Goal: Task Accomplishment & Management: Use online tool/utility

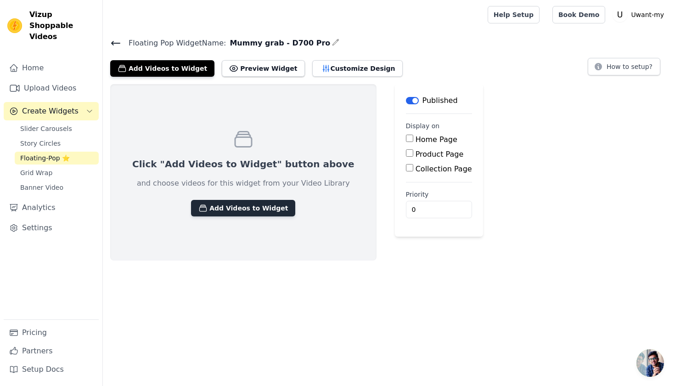
click at [257, 200] on button "Add Videos to Widget" at bounding box center [243, 208] width 104 height 17
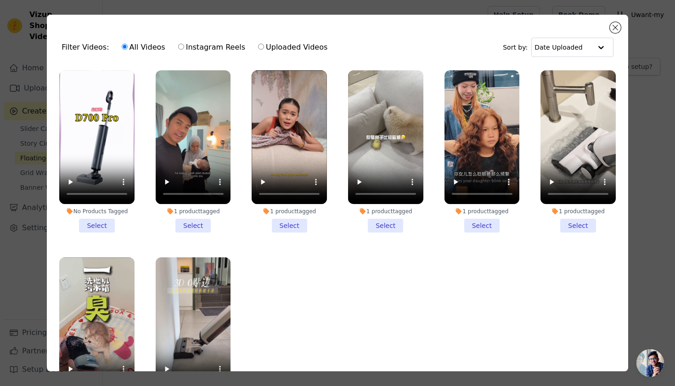
click at [99, 219] on li "No Products Tagged Select" at bounding box center [96, 151] width 75 height 162
click at [0, 0] on input "No Products Tagged Select" at bounding box center [0, 0] width 0 height 0
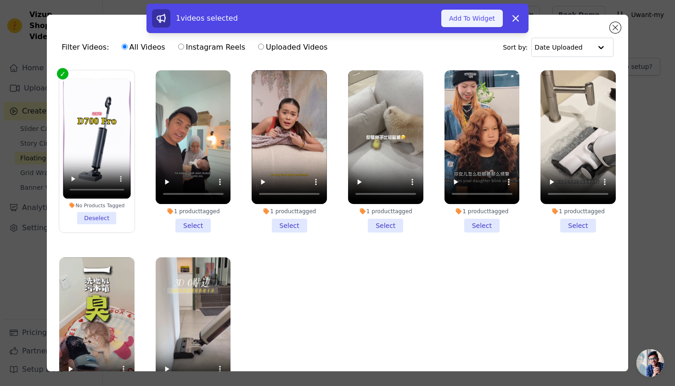
click at [469, 18] on button "Add To Widget" at bounding box center [471, 18] width 61 height 17
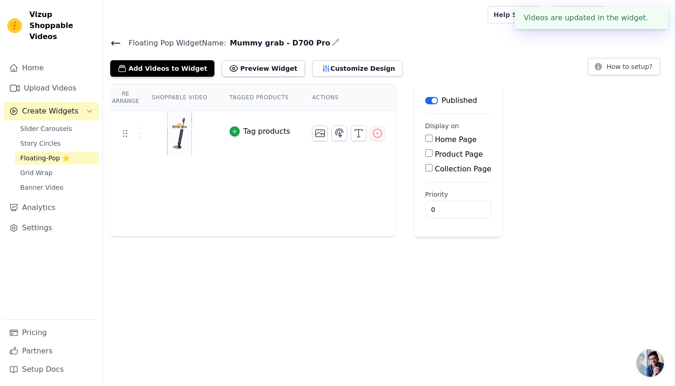
click at [429, 156] on input "Product Page" at bounding box center [428, 152] width 7 height 7
checkbox input "true"
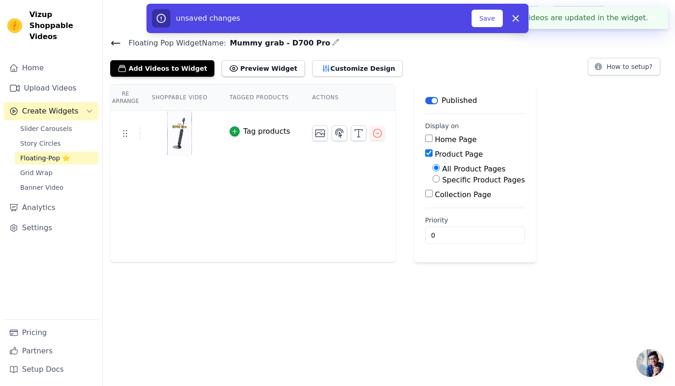
click at [434, 182] on input "Specific Product Pages" at bounding box center [435, 178] width 7 height 7
radio input "true"
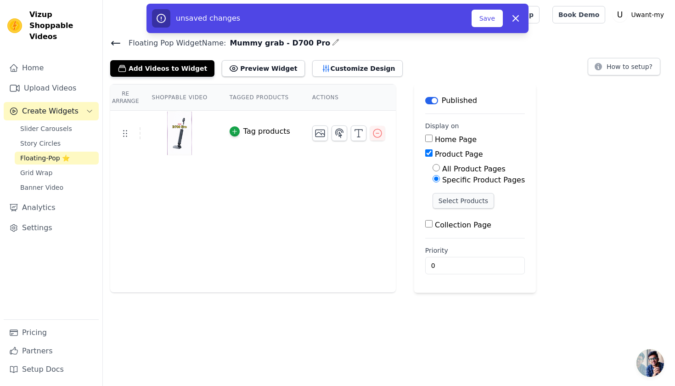
click at [446, 207] on button "Select Products" at bounding box center [462, 201] width 61 height 16
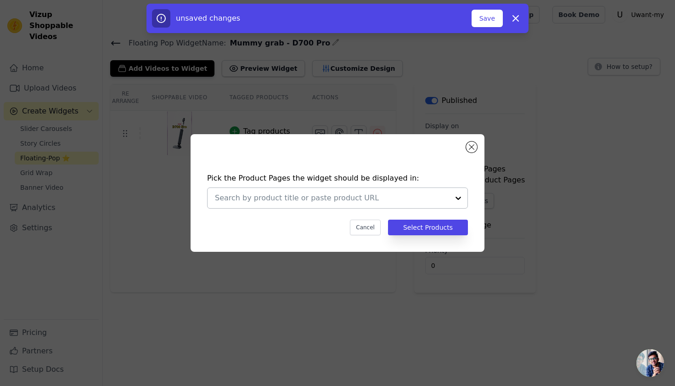
click at [320, 196] on input "text" at bounding box center [332, 197] width 234 height 11
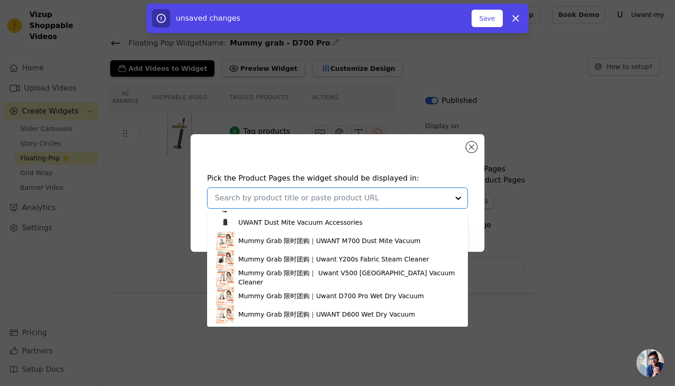
scroll to position [560, 0]
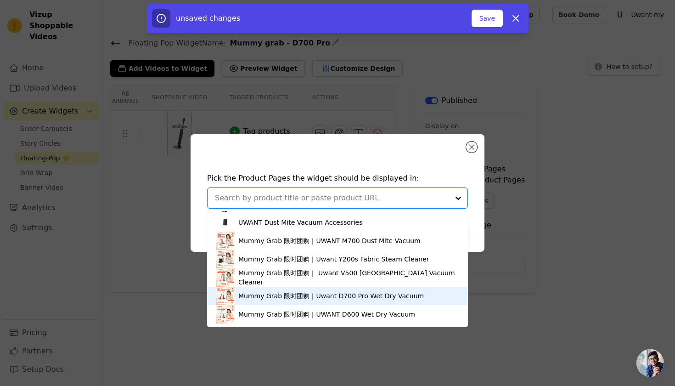
click at [305, 291] on div "Mummy Grab 限时团购｜Uwant D700 Pro Wet Dry Vacuum" at bounding box center [330, 295] width 185 height 9
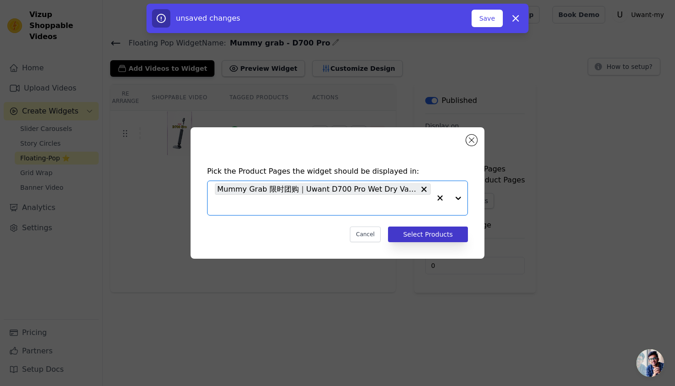
click at [425, 234] on button "Select Products" at bounding box center [428, 234] width 80 height 16
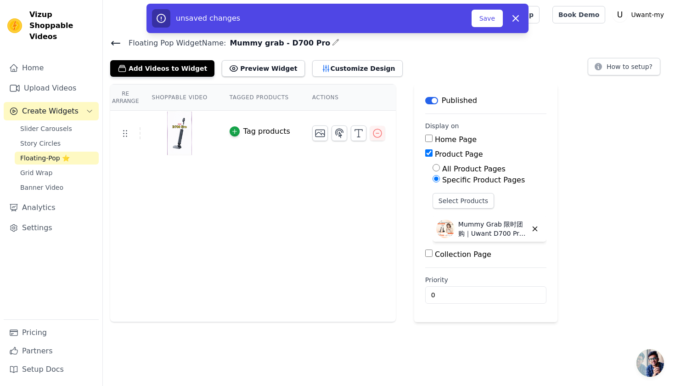
click at [113, 42] on icon at bounding box center [116, 43] width 8 height 4
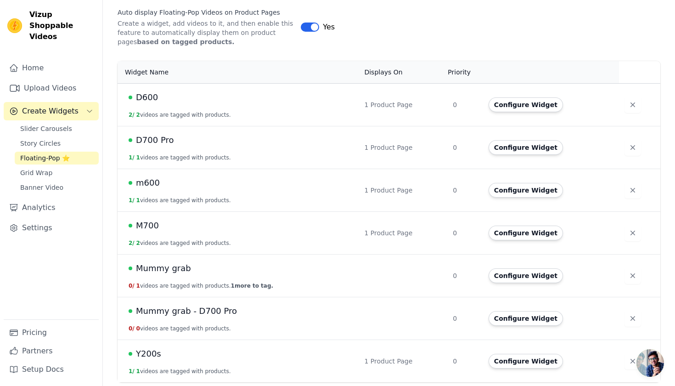
scroll to position [155, 0]
click at [630, 275] on icon "button" at bounding box center [632, 276] width 5 height 5
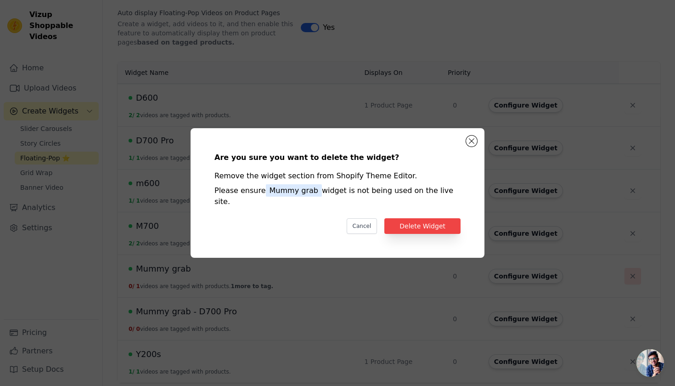
scroll to position [0, 0]
click at [403, 220] on button "Delete Widget" at bounding box center [422, 226] width 76 height 16
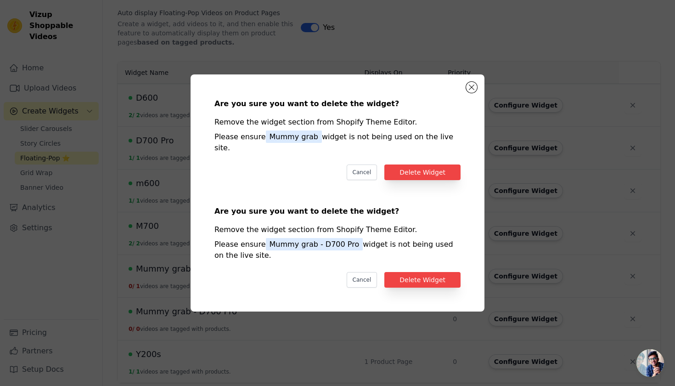
click at [629, 320] on div "Are you sure you want to delete the widget? Remove the widget section from Shop…" at bounding box center [337, 193] width 675 height 386
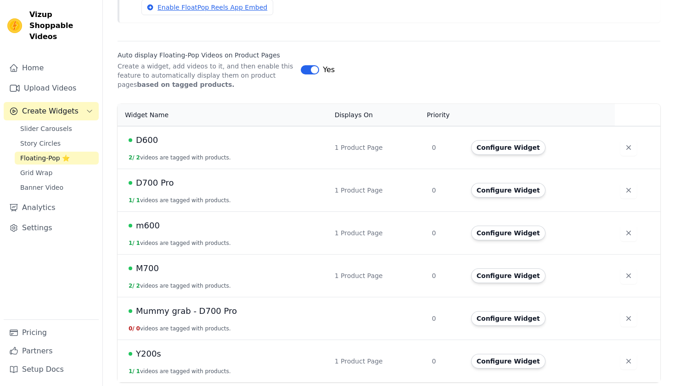
scroll to position [112, 0]
click at [624, 313] on button "button" at bounding box center [628, 318] width 17 height 17
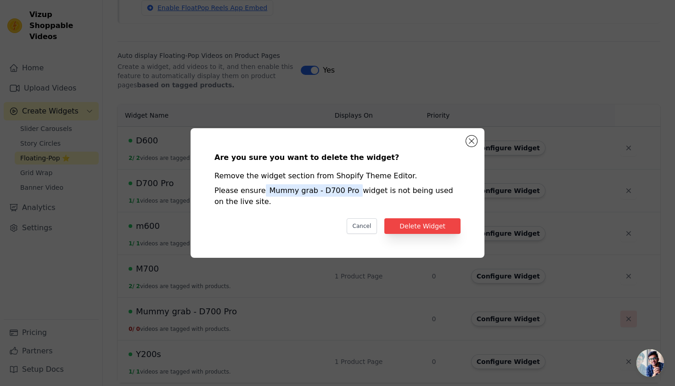
scroll to position [0, 0]
click at [423, 218] on button "Delete Widget" at bounding box center [422, 226] width 76 height 16
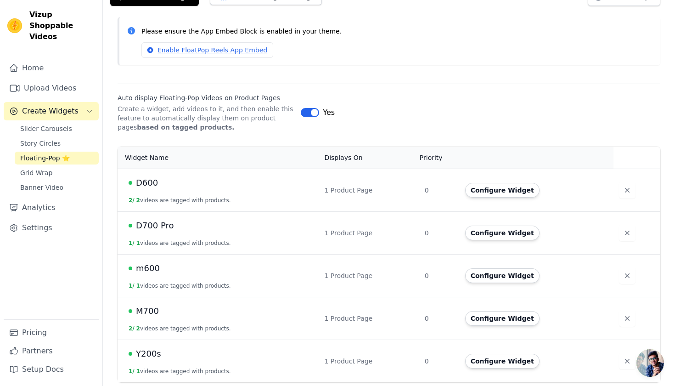
scroll to position [70, 0]
click at [353, 237] on div "1 Product Page" at bounding box center [368, 233] width 89 height 9
click at [163, 227] on span "D700 Pro" at bounding box center [155, 225] width 38 height 13
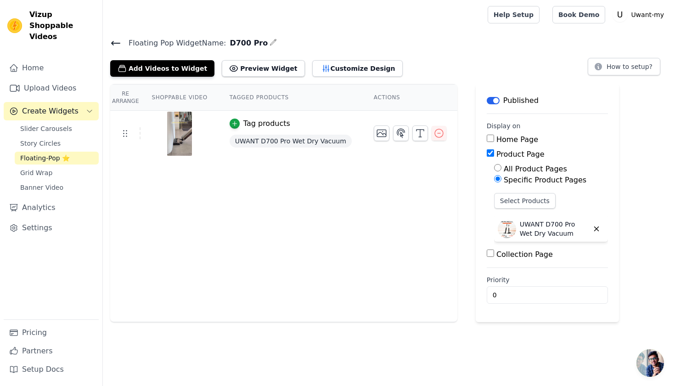
click at [117, 41] on icon at bounding box center [115, 43] width 11 height 11
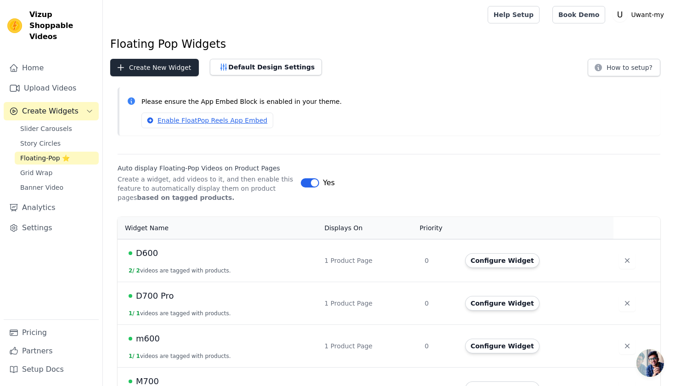
click at [168, 62] on button "Create New Widget" at bounding box center [154, 67] width 89 height 17
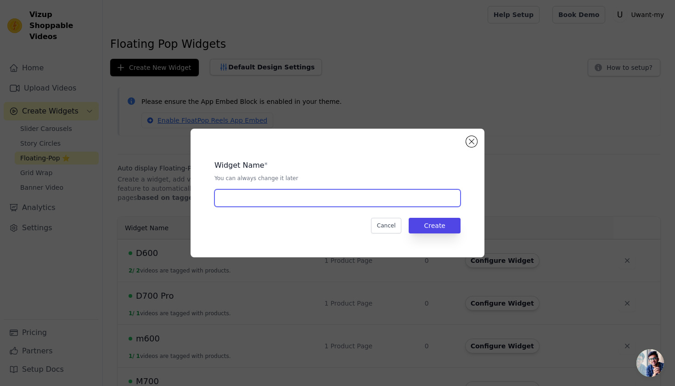
click at [267, 196] on input "text" at bounding box center [337, 197] width 246 height 17
type input "Mummy Grab - D700 Pro"
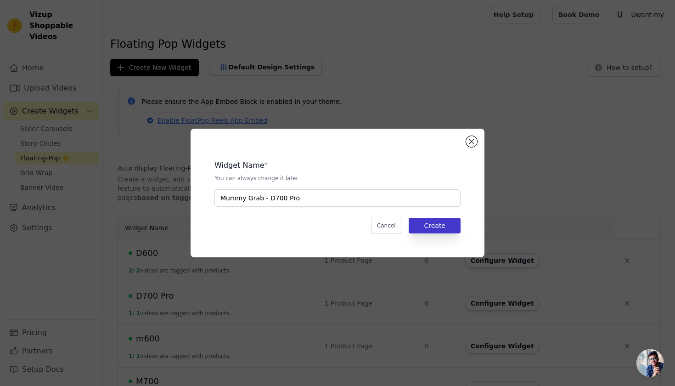
click at [430, 222] on button "Create" at bounding box center [434, 226] width 52 height 16
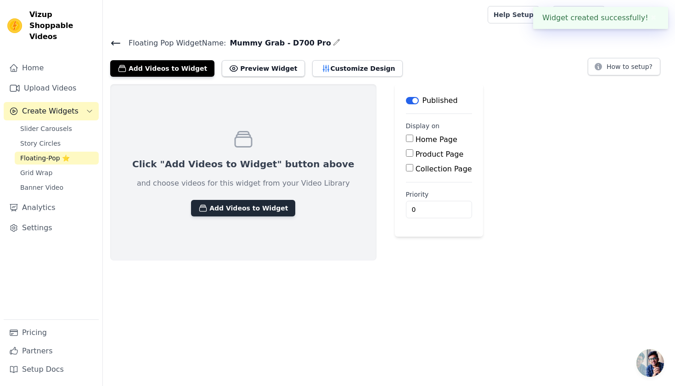
click at [231, 205] on button "Add Videos to Widget" at bounding box center [243, 208] width 104 height 17
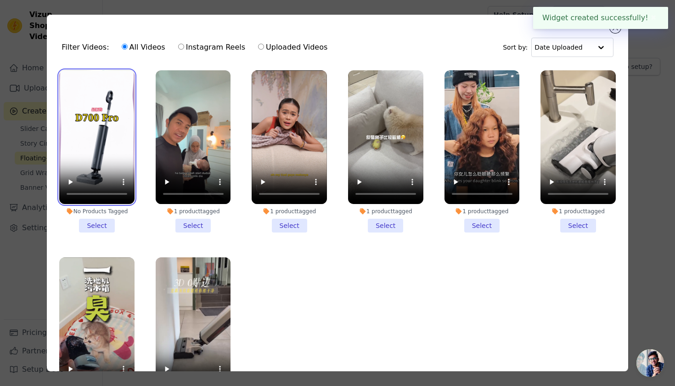
click at [76, 140] on video at bounding box center [96, 137] width 75 height 134
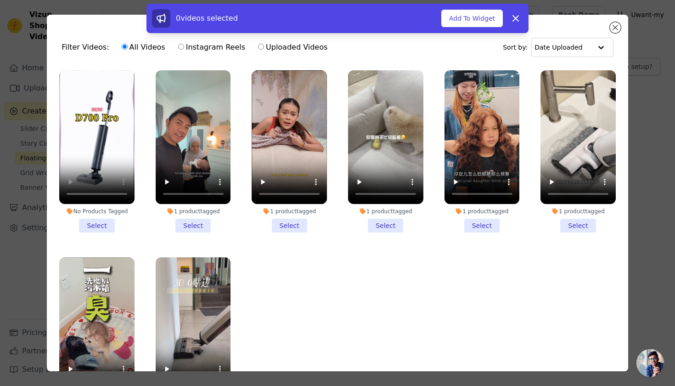
click at [97, 225] on li "No Products Tagged Select" at bounding box center [96, 151] width 75 height 162
click at [0, 0] on input "No Products Tagged Select" at bounding box center [0, 0] width 0 height 0
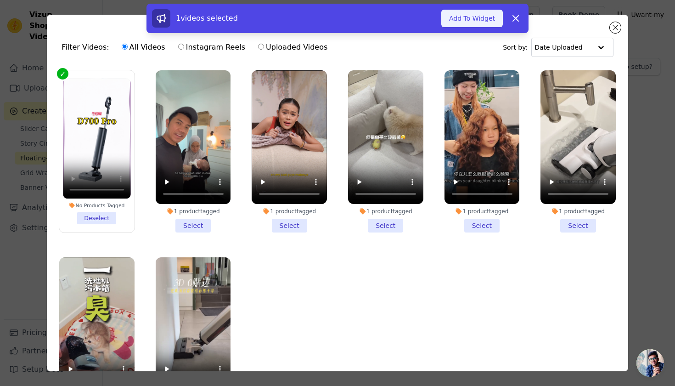
click at [494, 17] on button "Add To Widget" at bounding box center [471, 18] width 61 height 17
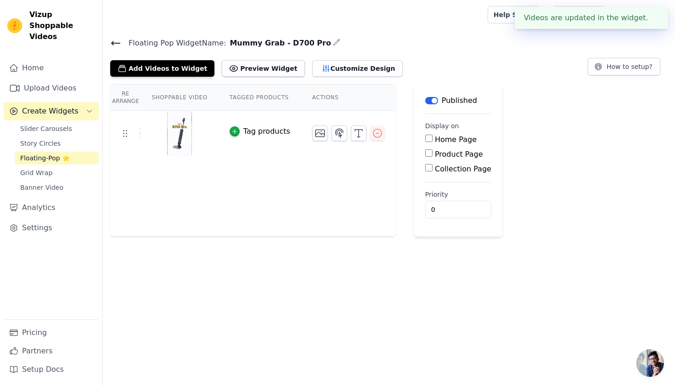
click at [428, 156] on input "Product Page" at bounding box center [428, 152] width 7 height 7
checkbox input "true"
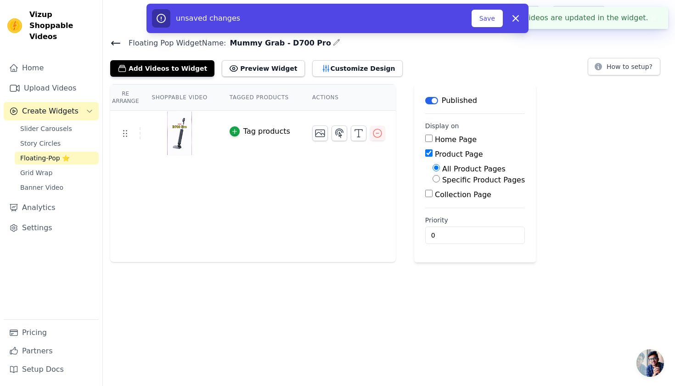
click at [436, 182] on input "Specific Product Pages" at bounding box center [435, 178] width 7 height 7
radio input "true"
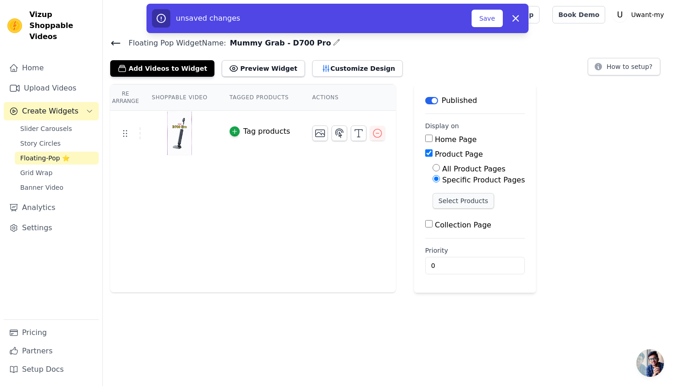
click at [443, 198] on button "Select Products" at bounding box center [462, 201] width 61 height 16
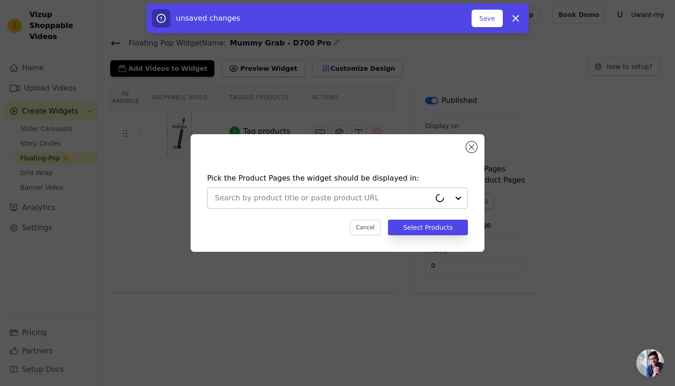
click at [340, 203] on div at bounding box center [323, 198] width 216 height 20
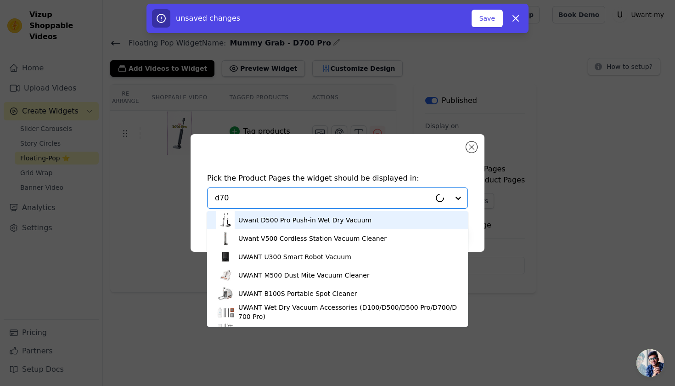
type input "d700"
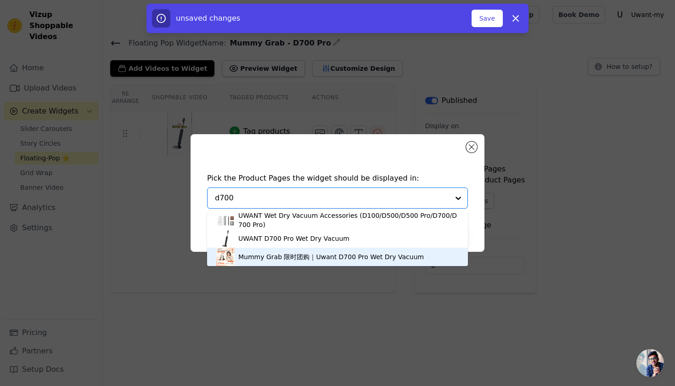
click at [315, 261] on div "Mummy Grab 限时团购｜Uwant D700 Pro Wet Dry Vacuum" at bounding box center [330, 256] width 185 height 9
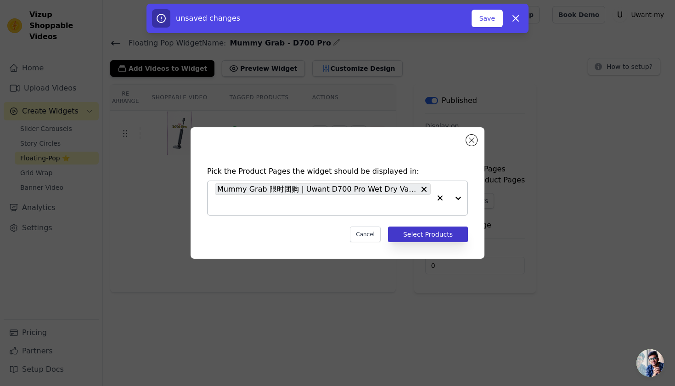
click at [414, 238] on button "Select Products" at bounding box center [428, 234] width 80 height 16
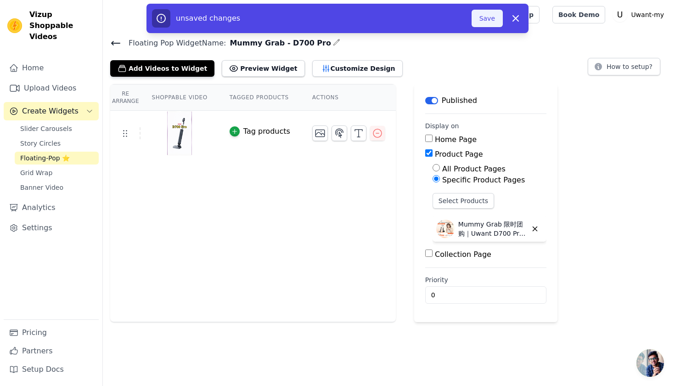
click at [488, 25] on button "Save" at bounding box center [486, 18] width 31 height 17
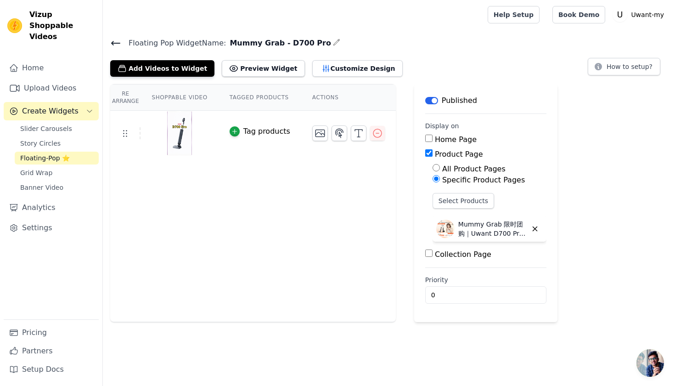
click at [115, 46] on icon at bounding box center [115, 43] width 11 height 11
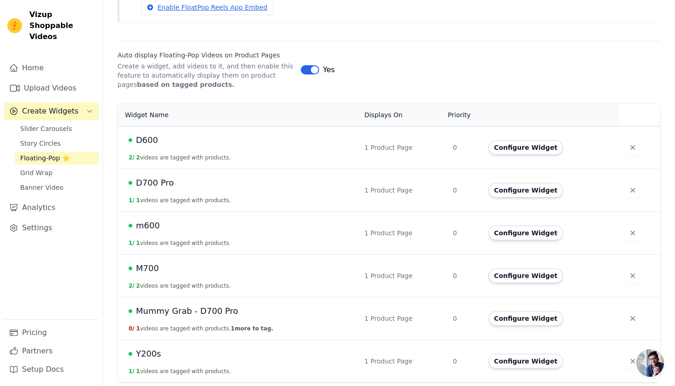
scroll to position [112, 0]
click at [525, 323] on button "Configure Widget" at bounding box center [525, 318] width 74 height 15
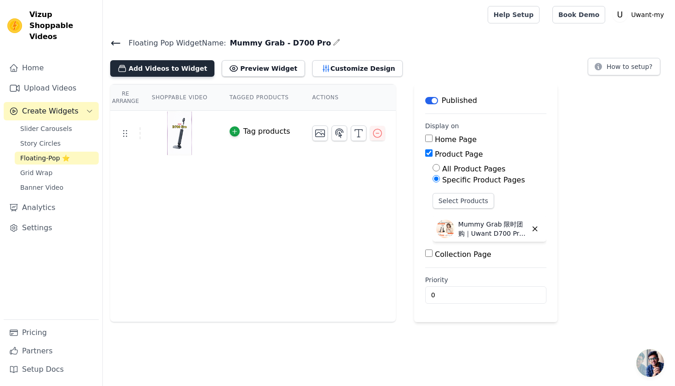
click at [185, 66] on button "Add Videos to Widget" at bounding box center [162, 68] width 104 height 17
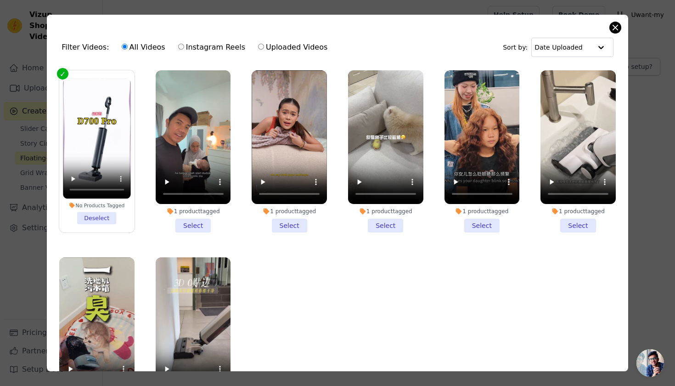
click at [618, 25] on button "Close modal" at bounding box center [614, 27] width 11 height 11
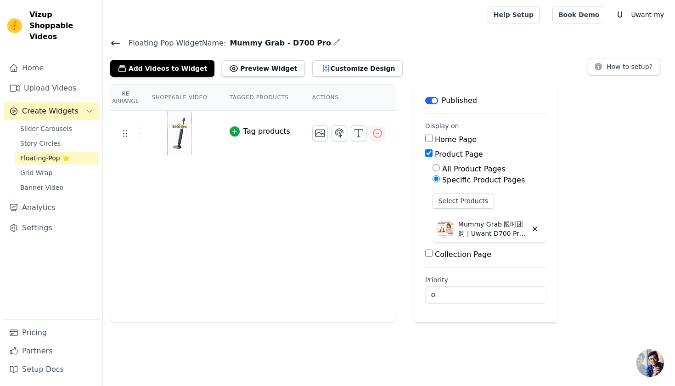
click at [113, 44] on icon at bounding box center [116, 43] width 8 height 4
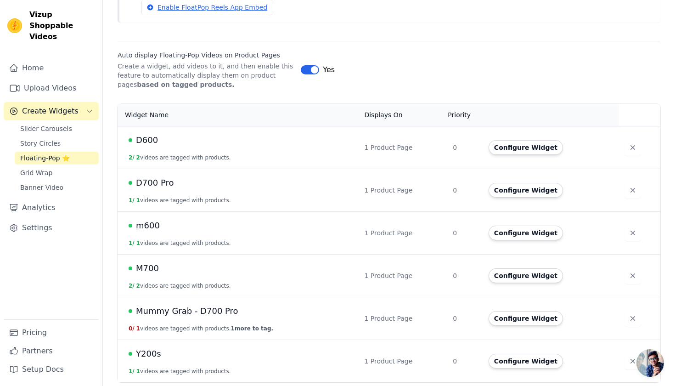
scroll to position [112, 0]
click at [526, 314] on button "Configure Widget" at bounding box center [525, 318] width 74 height 15
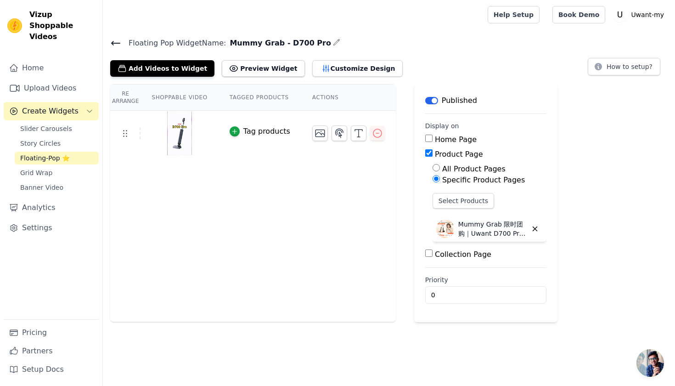
click at [252, 132] on div "Tag products" at bounding box center [266, 131] width 47 height 11
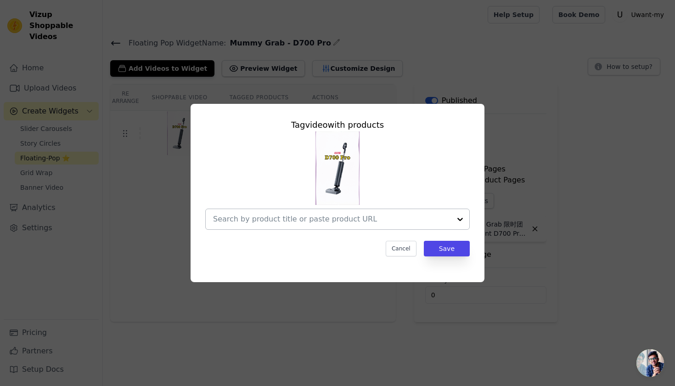
click at [361, 219] on input "text" at bounding box center [332, 218] width 238 height 11
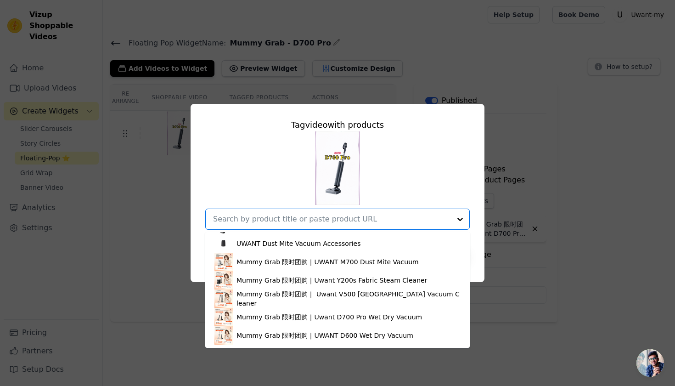
scroll to position [540, 0]
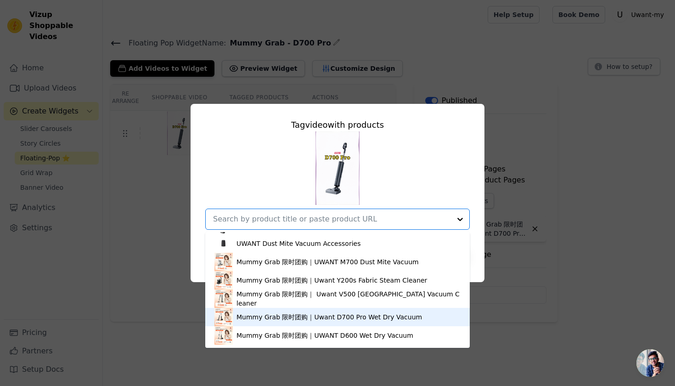
click at [329, 321] on div "Mummy Grab 限时团购｜Uwant D700 Pro Wet Dry Vacuum" at bounding box center [328, 316] width 185 height 9
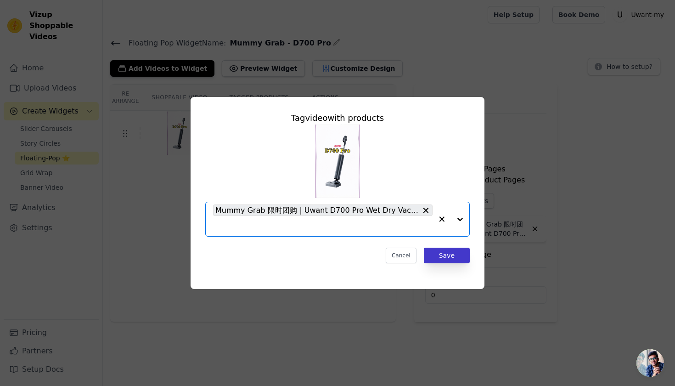
click at [458, 252] on button "Save" at bounding box center [447, 255] width 46 height 16
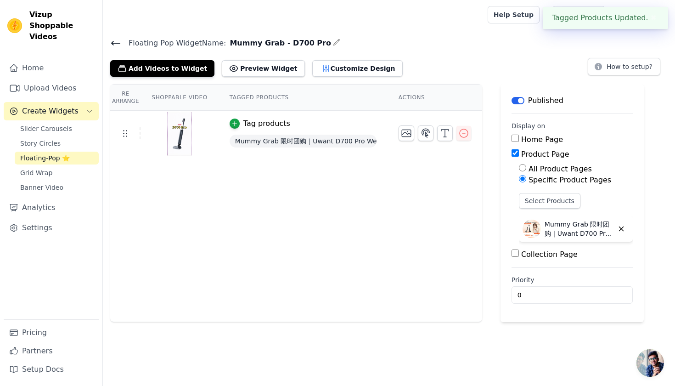
click at [111, 42] on icon at bounding box center [115, 43] width 11 height 11
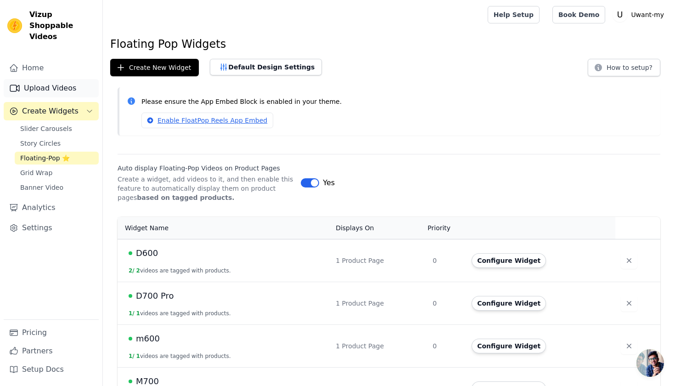
click at [55, 81] on link "Upload Videos" at bounding box center [51, 88] width 95 height 18
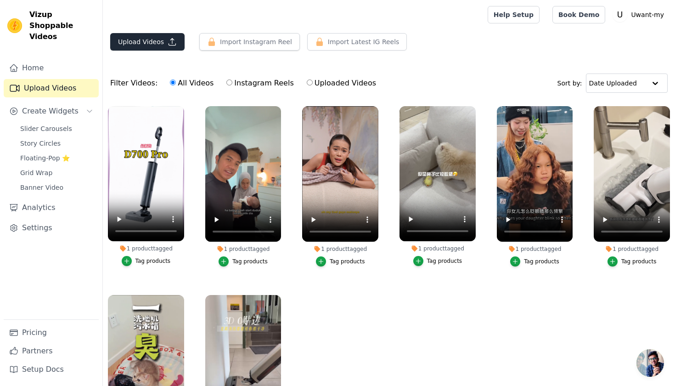
click at [156, 41] on button "Upload Videos" at bounding box center [147, 41] width 74 height 17
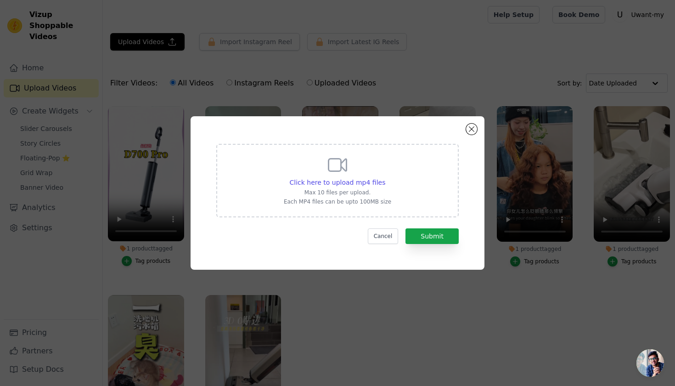
click at [317, 147] on div "Click here to upload mp4 files Max 10 files per upload. Each MP4 files can be u…" at bounding box center [337, 180] width 242 height 73
click at [385, 177] on input "Click here to upload mp4 files Max 10 files per upload. Each MP4 files can be u…" at bounding box center [385, 177] width 0 height 0
type input "C:\fakepath\AQNOQgEzSUrSw1EMEU16gFUDH_xiih4IPwSpI8OZZ_4dRjniSKdMGpLgLLhrbeyB_B5…"
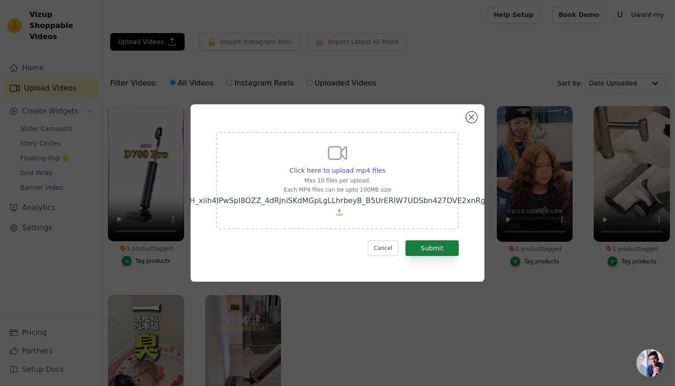
click at [417, 243] on button "Submit" at bounding box center [431, 248] width 53 height 16
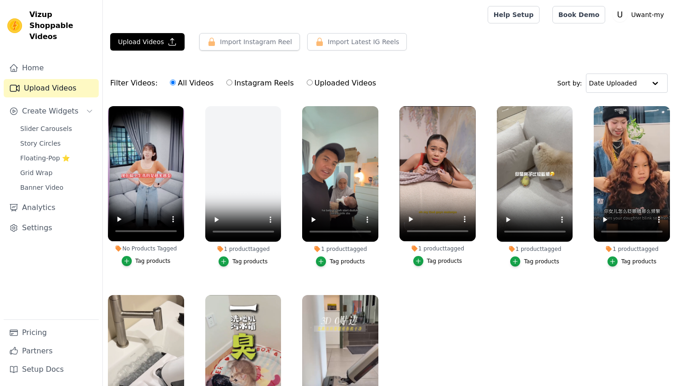
click at [141, 261] on div "Tag products" at bounding box center [152, 260] width 35 height 7
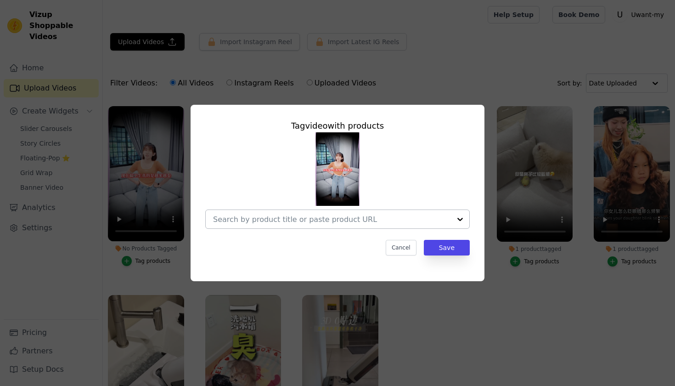
click at [368, 222] on input "No Products Tagged Tag video with products Cancel Save Tag products" at bounding box center [332, 219] width 238 height 9
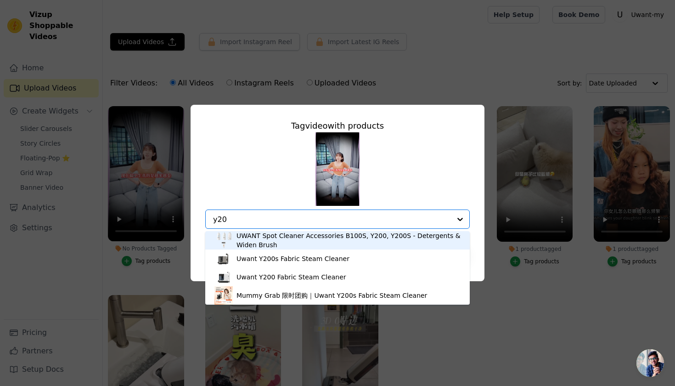
type input "y200"
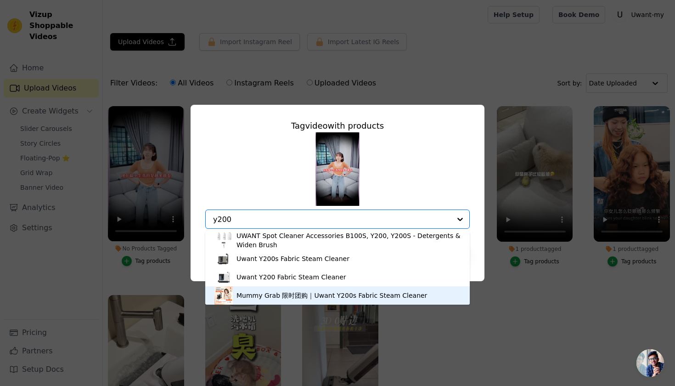
click at [316, 295] on div "Mummy Grab 限时团购｜Uwant Y200s Fabric Steam Cleaner" at bounding box center [331, 295] width 190 height 9
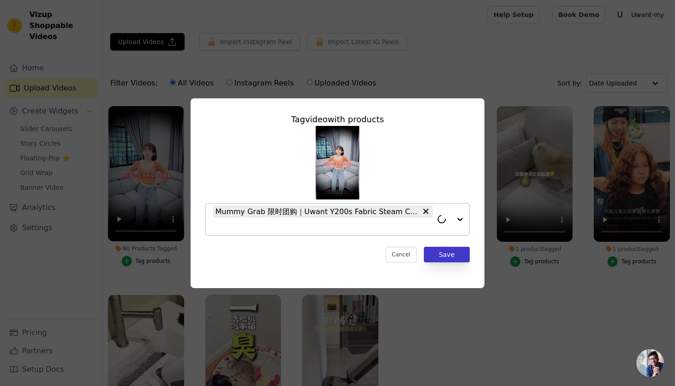
click at [454, 250] on button "Save" at bounding box center [447, 254] width 46 height 16
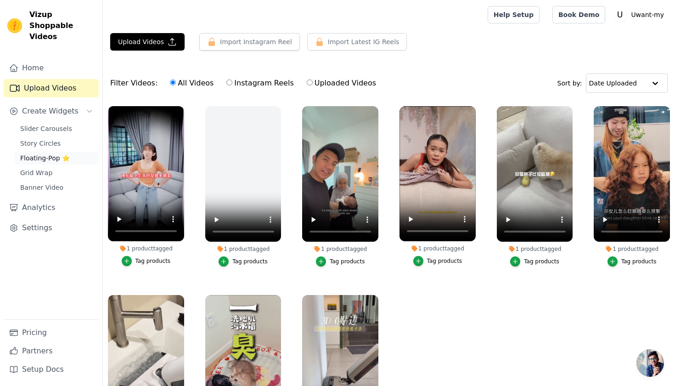
click at [56, 152] on link "Floating-Pop ⭐" at bounding box center [57, 157] width 84 height 13
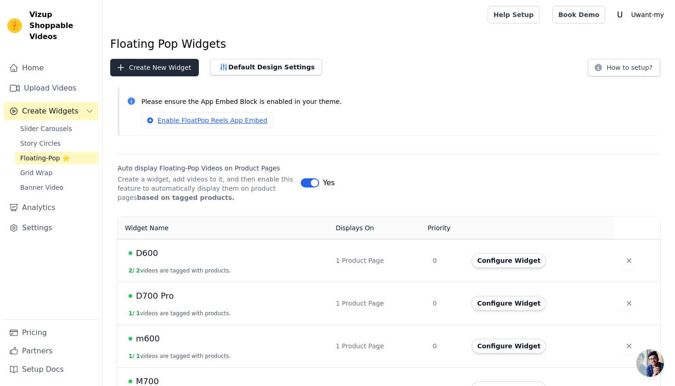
click at [168, 71] on button "Create New Widget" at bounding box center [154, 67] width 89 height 17
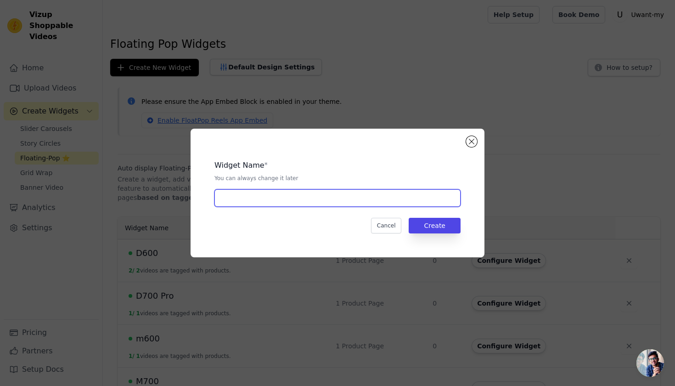
click at [317, 195] on input "text" at bounding box center [337, 197] width 246 height 17
type input "Mummy Grab - Y200S"
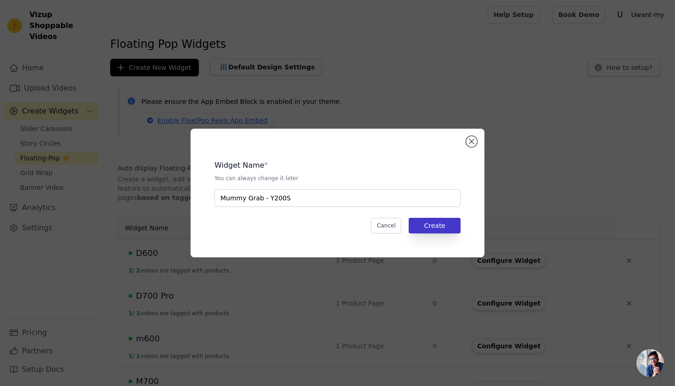
click at [438, 221] on button "Create" at bounding box center [434, 226] width 52 height 16
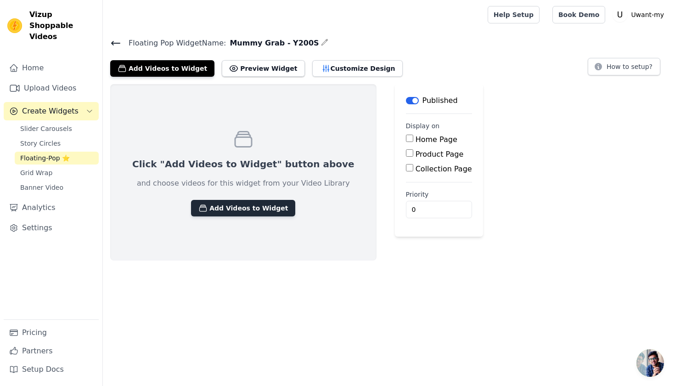
click at [258, 209] on button "Add Videos to Widget" at bounding box center [243, 208] width 104 height 17
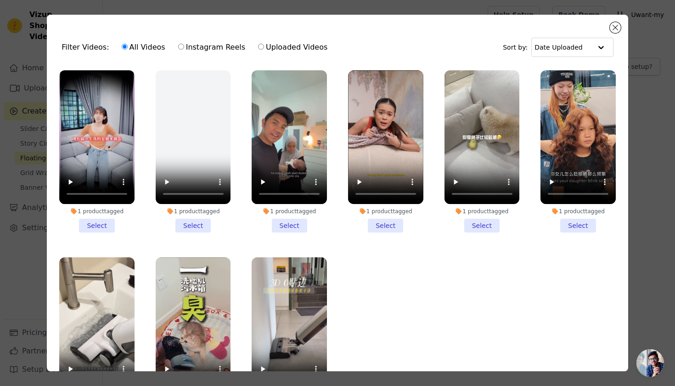
click at [108, 223] on li "1 product tagged Select" at bounding box center [96, 151] width 75 height 162
click at [0, 0] on input "1 product tagged Select" at bounding box center [0, 0] width 0 height 0
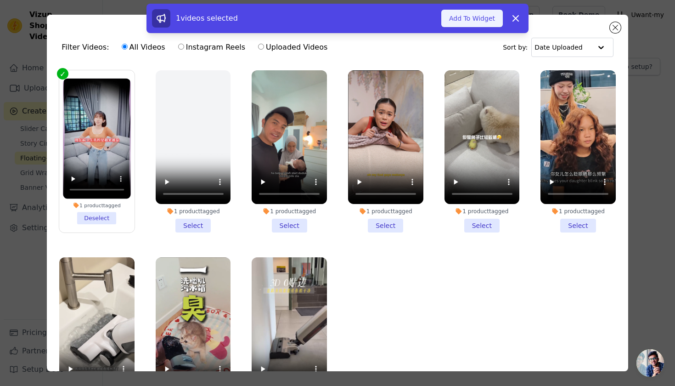
click at [478, 22] on button "Add To Widget" at bounding box center [471, 18] width 61 height 17
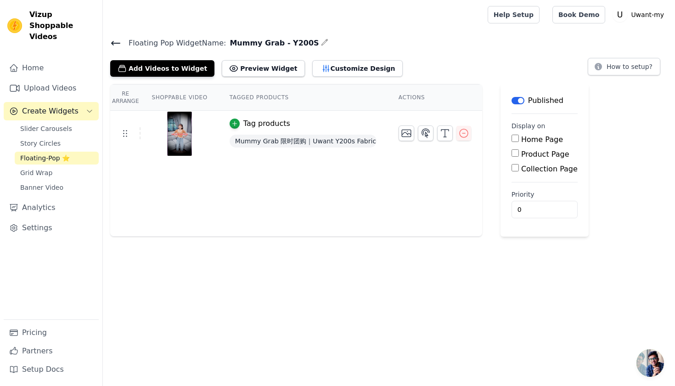
click at [268, 121] on div "Tag products" at bounding box center [266, 123] width 47 height 11
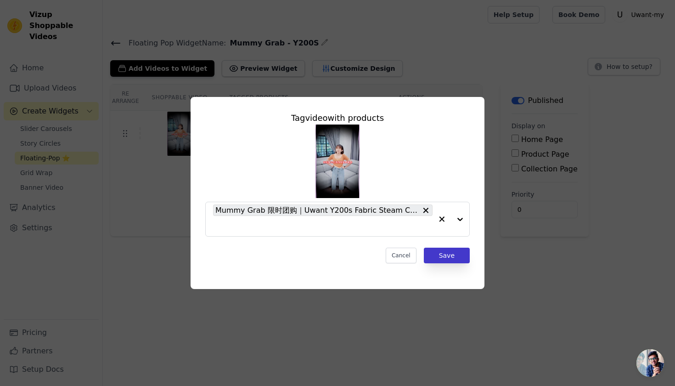
click at [454, 257] on button "Save" at bounding box center [447, 255] width 46 height 16
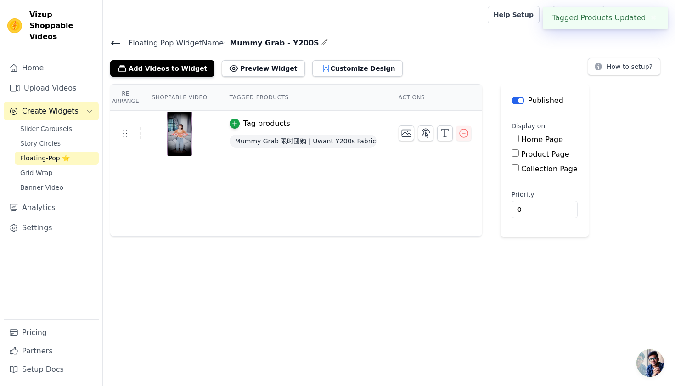
click at [515, 152] on input "Product Page" at bounding box center [514, 152] width 7 height 7
checkbox input "true"
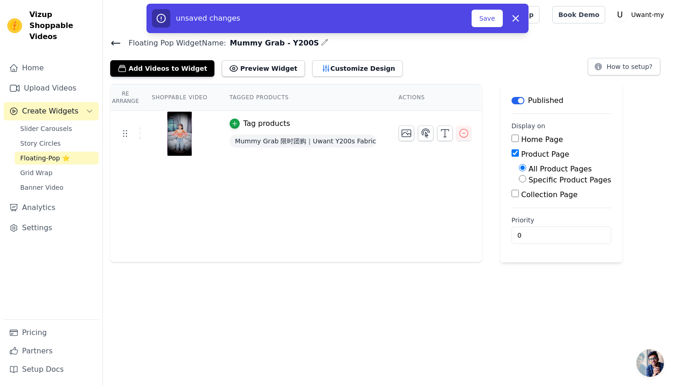
click at [519, 179] on input "Specific Product Pages" at bounding box center [522, 178] width 7 height 7
radio input "true"
click at [536, 199] on button "Select Products" at bounding box center [549, 201] width 61 height 16
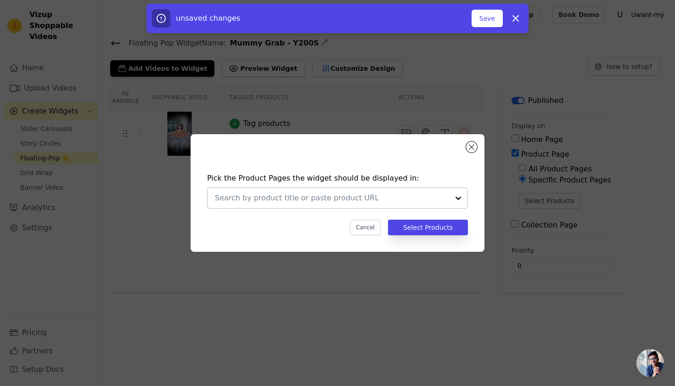
click at [344, 205] on div at bounding box center [332, 198] width 234 height 20
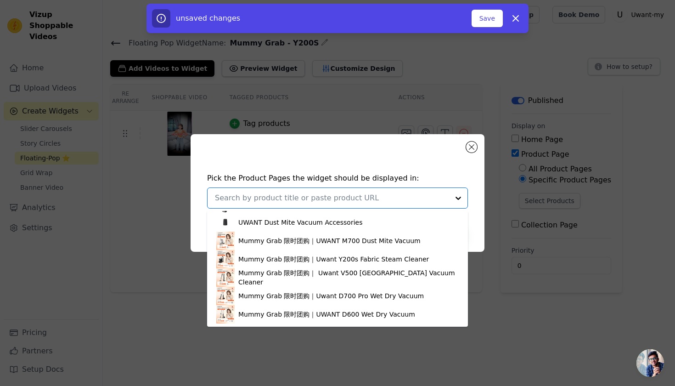
scroll to position [560, 0]
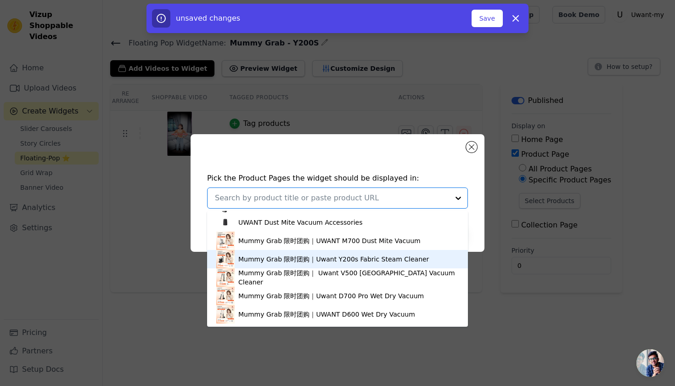
click at [355, 254] on div "Mummy Grab 限时团购｜Uwant Y200s Fabric Steam Cleaner" at bounding box center [333, 258] width 190 height 9
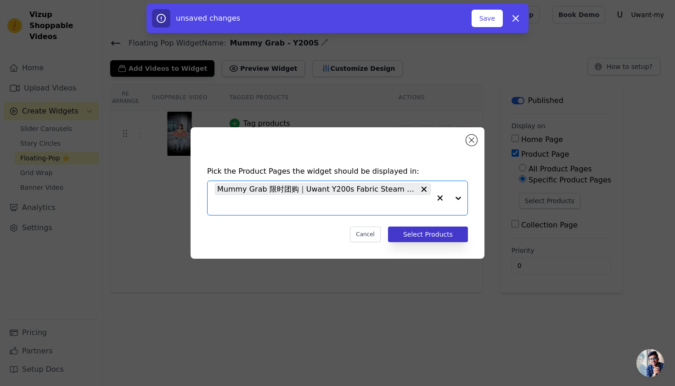
click at [432, 235] on button "Select Products" at bounding box center [428, 234] width 80 height 16
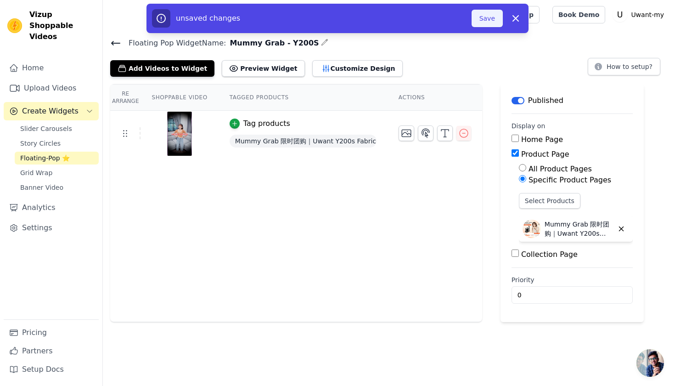
click at [486, 19] on button "Save" at bounding box center [486, 18] width 31 height 17
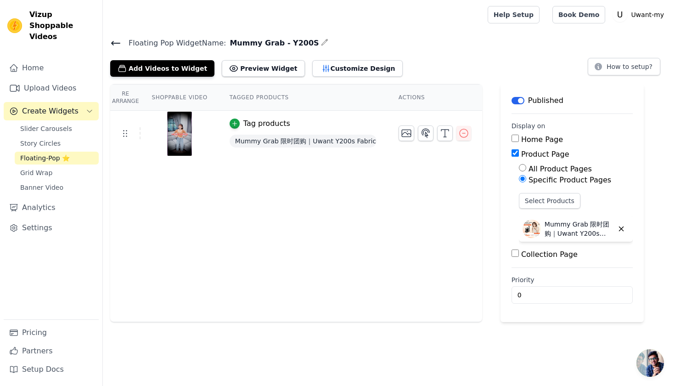
click at [116, 39] on icon at bounding box center [115, 43] width 11 height 11
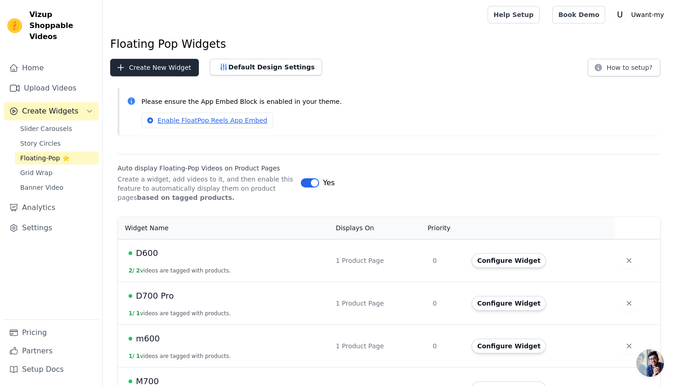
click at [153, 72] on button "Create New Widget" at bounding box center [154, 67] width 89 height 17
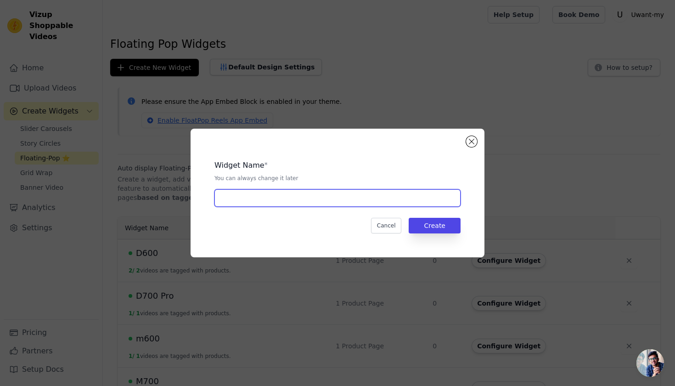
click at [269, 201] on input "text" at bounding box center [337, 197] width 246 height 17
type input "Mummy Grab - D600"
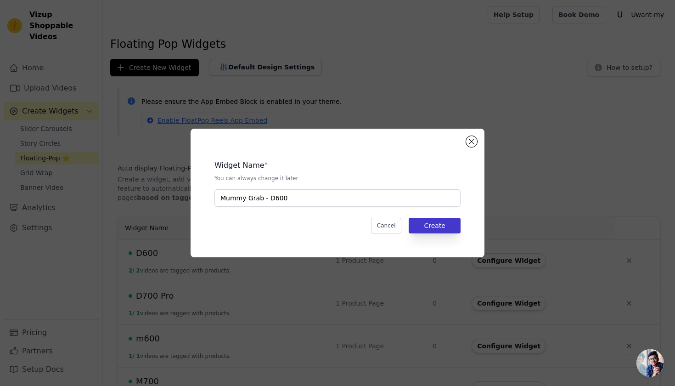
click at [444, 223] on button "Create" at bounding box center [434, 226] width 52 height 16
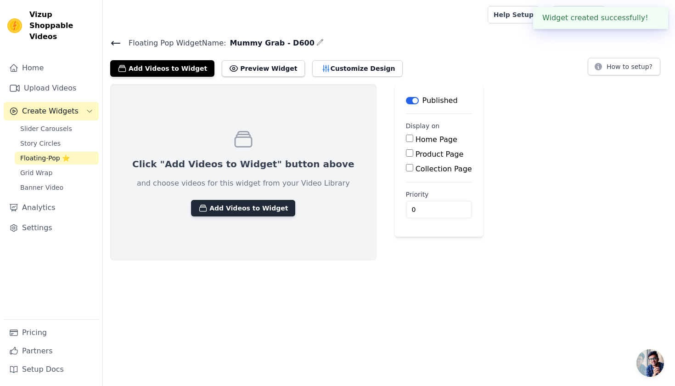
click at [212, 210] on button "Add Videos to Widget" at bounding box center [243, 208] width 104 height 17
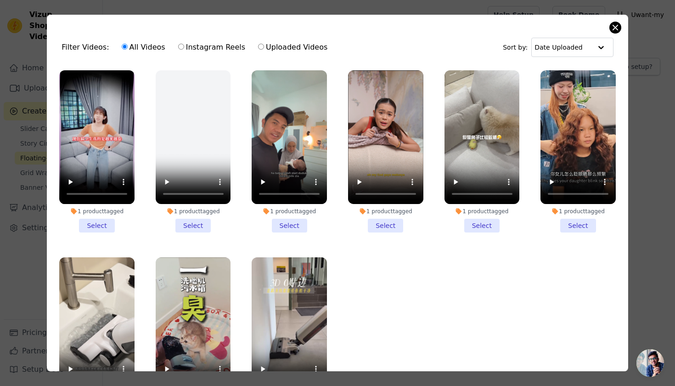
click at [609, 27] on button "Close modal" at bounding box center [614, 27] width 11 height 11
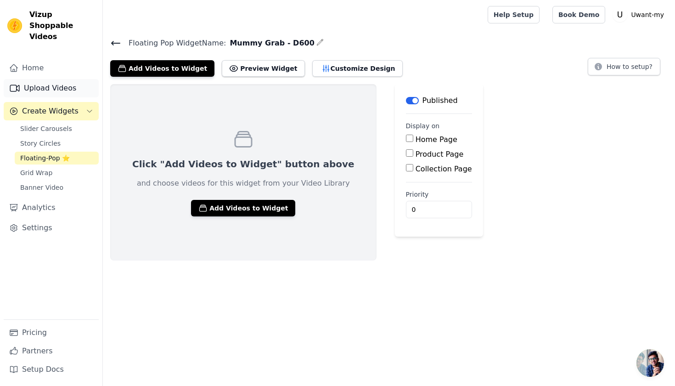
click at [55, 79] on link "Upload Videos" at bounding box center [51, 88] width 95 height 18
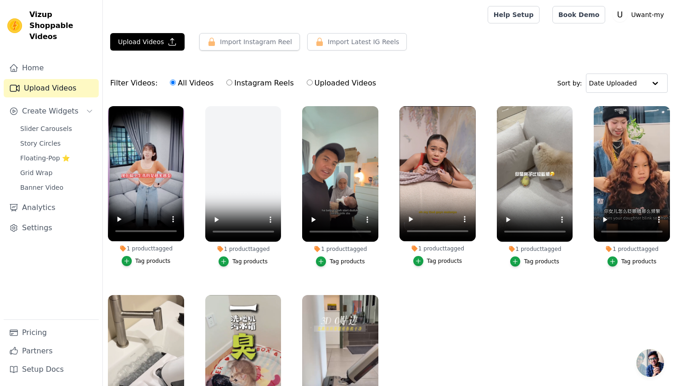
click at [163, 31] on main "Upload Videos Import Instagram Reel Set Instagram Username Import Latest IG Ree…" at bounding box center [389, 254] width 572 height 450
click at [165, 39] on button "Upload Videos" at bounding box center [147, 41] width 74 height 17
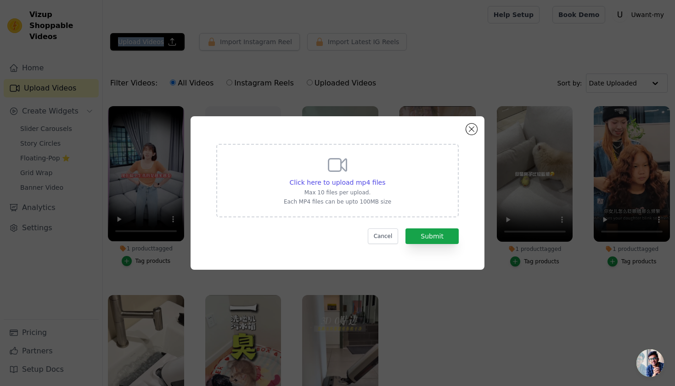
click at [289, 193] on p "Max 10 files per upload." at bounding box center [337, 192] width 107 height 7
click at [385, 178] on input "Click here to upload mp4 files Max 10 files per upload. Each MP4 files can be u…" at bounding box center [385, 177] width 0 height 0
type input "C:\fakepath\AQNUTiJzRZoR2B1Pkag7rdE4IW0CvpsjVxcDKcUtOwuOBsJoOb8gIFi2w57WUMKyRlt…"
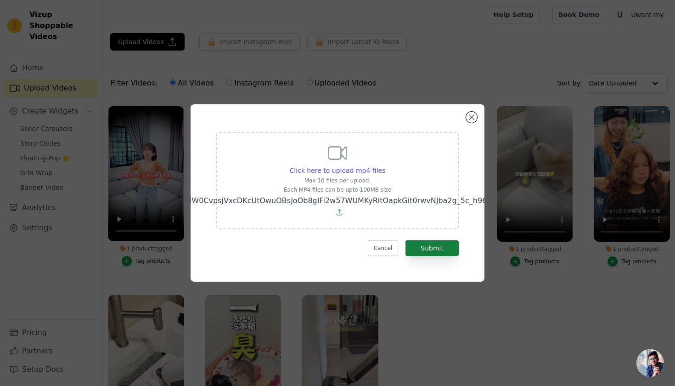
click at [444, 247] on button "Submit" at bounding box center [431, 248] width 53 height 16
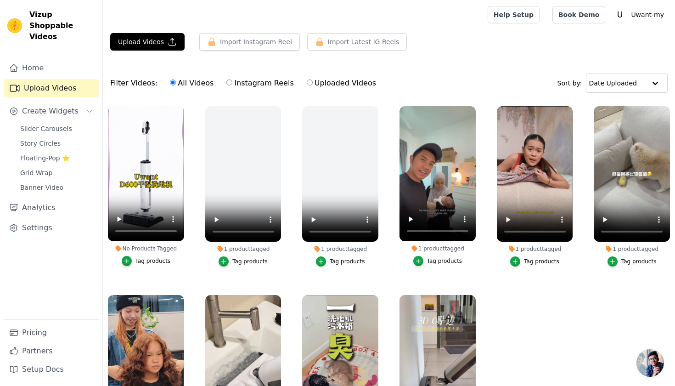
click at [152, 264] on div "Tag products" at bounding box center [152, 260] width 35 height 7
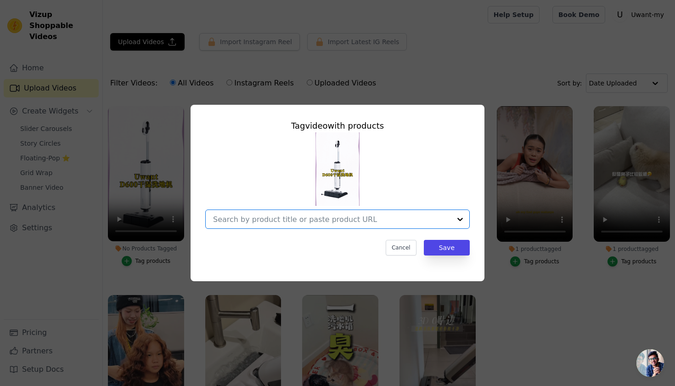
click at [355, 221] on input "No Products Tagged Tag video with products Option undefined, selected. Select i…" at bounding box center [332, 219] width 238 height 9
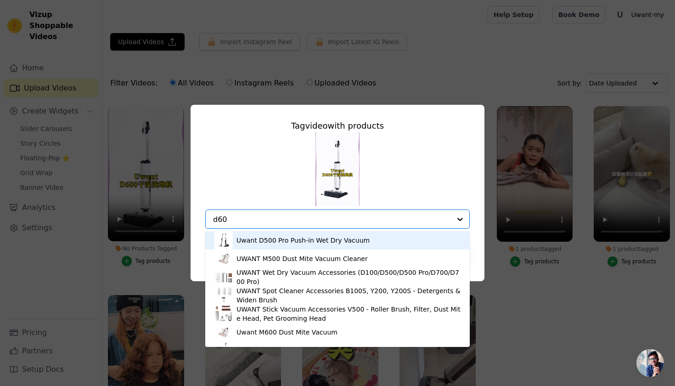
type input "d600"
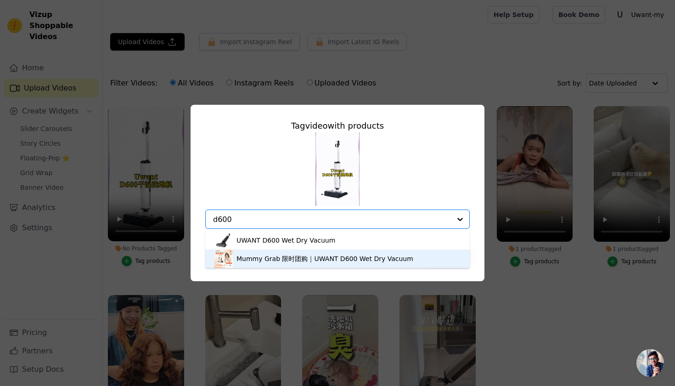
click at [323, 256] on div "Mummy Grab 限时团购｜UWANT D600 Wet Dry Vacuum" at bounding box center [324, 258] width 177 height 9
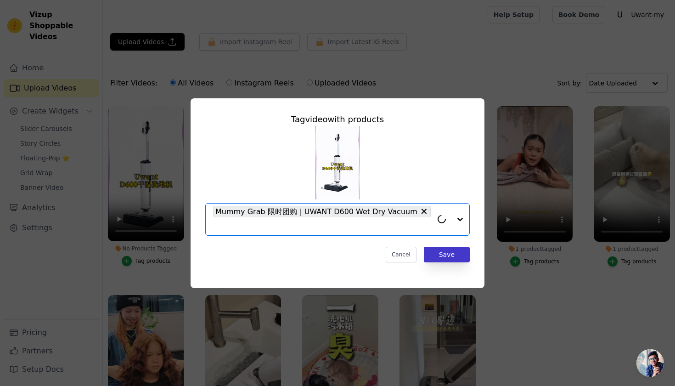
click at [450, 254] on button "Save" at bounding box center [447, 254] width 46 height 16
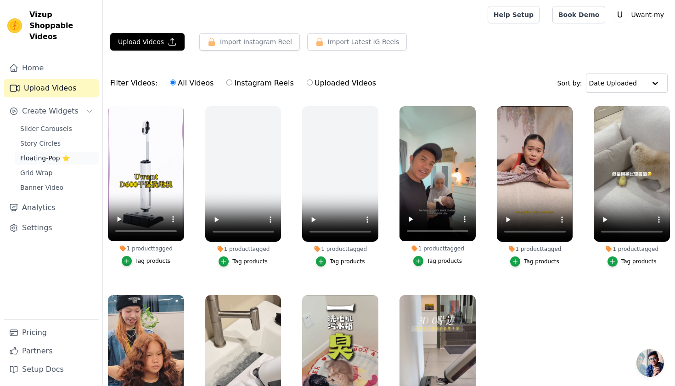
click at [49, 153] on span "Floating-Pop ⭐" at bounding box center [45, 157] width 50 height 9
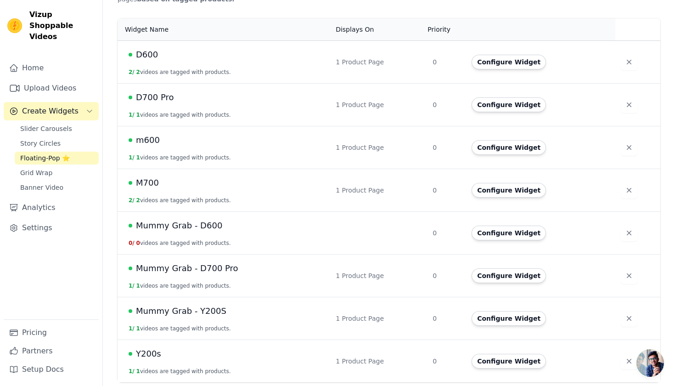
scroll to position [198, 0]
click at [507, 234] on button "Configure Widget" at bounding box center [508, 233] width 74 height 15
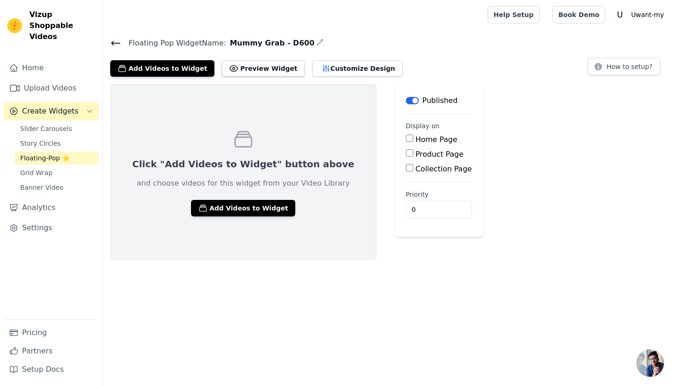
click at [252, 216] on div "Click "Add Videos to Widget" button above and choose videos for this widget fro…" at bounding box center [243, 172] width 266 height 176
click at [248, 210] on button "Add Videos to Widget" at bounding box center [243, 208] width 104 height 17
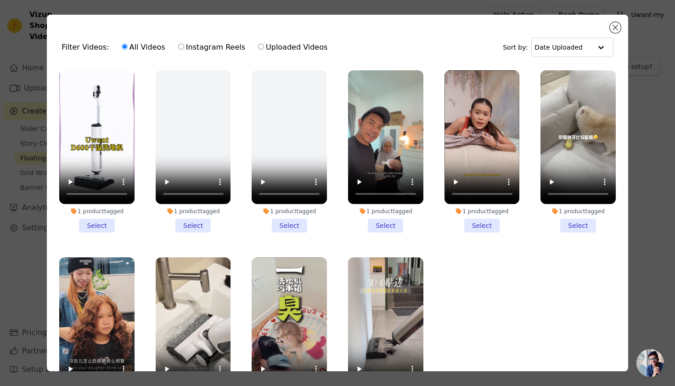
click at [94, 223] on li "1 product tagged Select" at bounding box center [96, 151] width 75 height 162
click at [0, 0] on input "1 product tagged Select" at bounding box center [0, 0] width 0 height 0
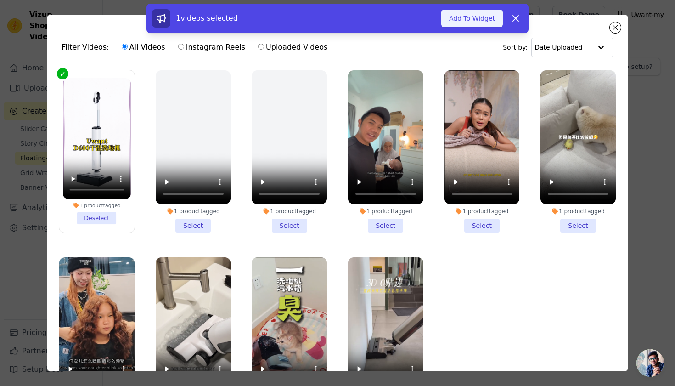
click at [489, 17] on button "Add To Widget" at bounding box center [471, 18] width 61 height 17
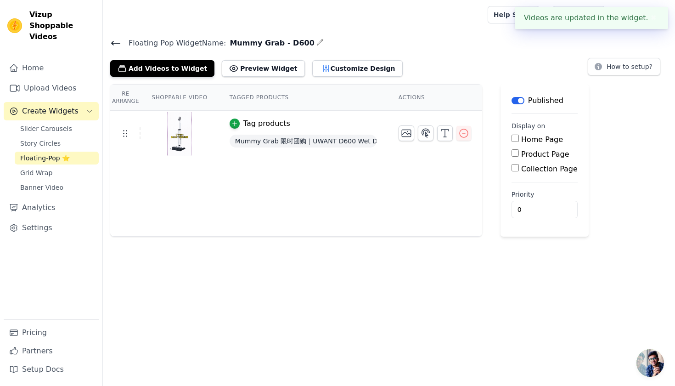
click at [516, 153] on input "Product Page" at bounding box center [514, 152] width 7 height 7
checkbox input "true"
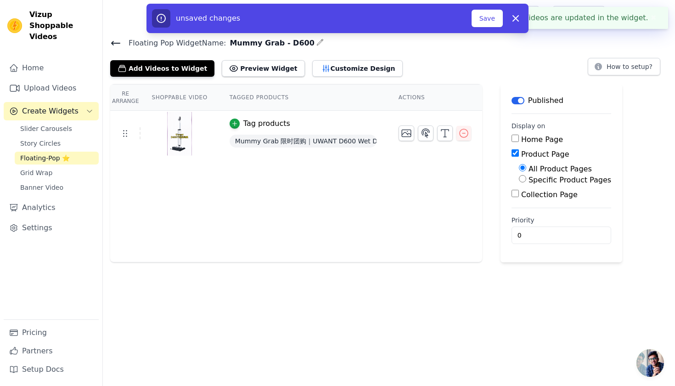
click at [522, 179] on input "Specific Product Pages" at bounding box center [522, 178] width 7 height 7
radio input "true"
click at [533, 203] on button "Select Products" at bounding box center [549, 201] width 61 height 16
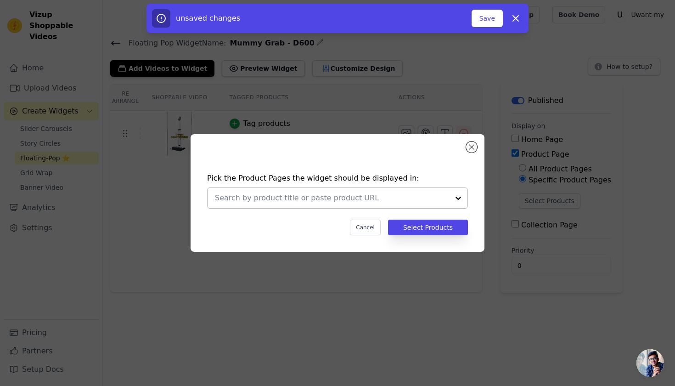
click at [379, 202] on input "text" at bounding box center [332, 197] width 234 height 11
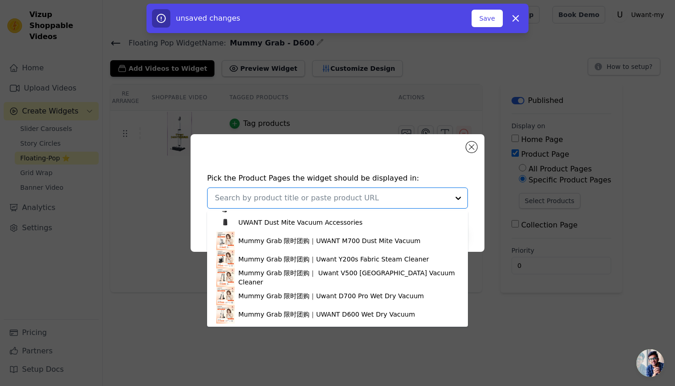
scroll to position [560, 0]
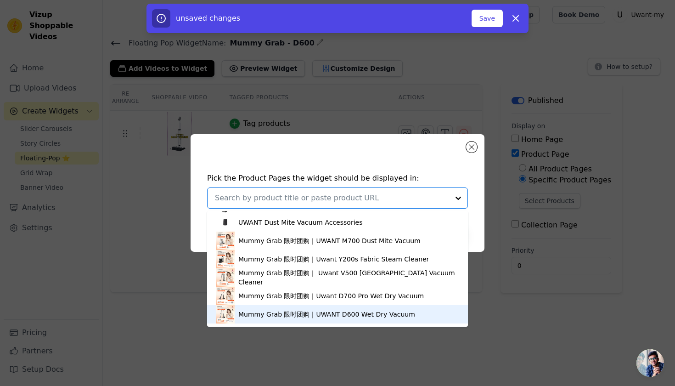
click at [318, 315] on div "Mummy Grab 限时团购｜UWANT D600 Wet Dry Vacuum" at bounding box center [326, 313] width 177 height 9
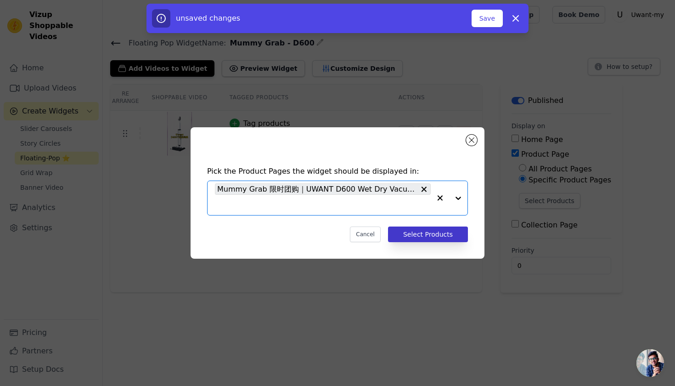
click at [433, 235] on button "Select Products" at bounding box center [428, 234] width 80 height 16
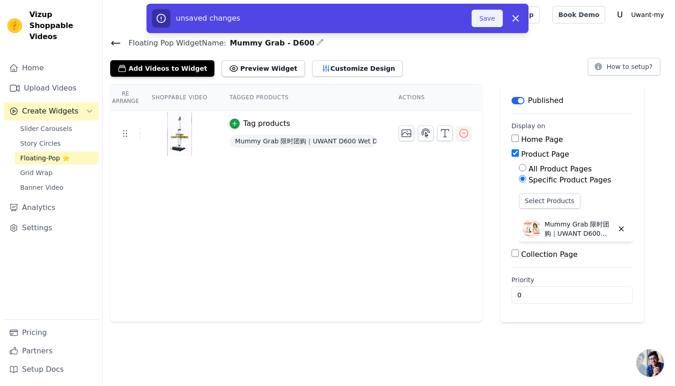
click at [484, 22] on button "Save" at bounding box center [486, 18] width 31 height 17
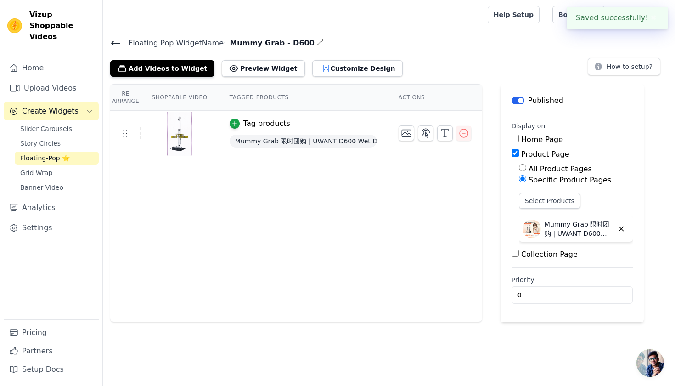
click at [120, 42] on icon at bounding box center [115, 43] width 11 height 11
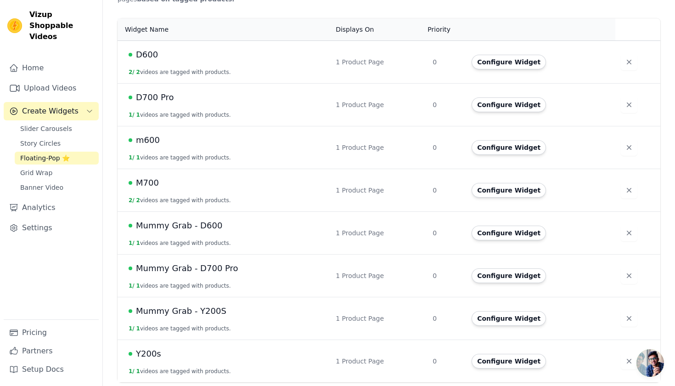
scroll to position [198, 0]
drag, startPoint x: 239, startPoint y: 266, endPoint x: 138, endPoint y: 264, distance: 101.0
click at [138, 264] on div "Mummy Grab - D700 Pro" at bounding box center [227, 268] width 196 height 13
copy span "Mummy Grab - D700 Pro"
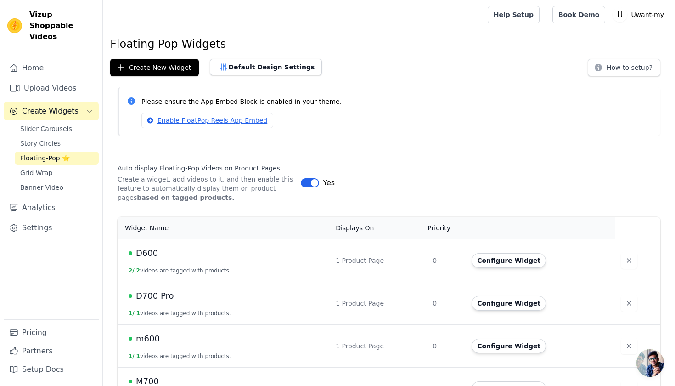
scroll to position [0, 0]
click at [184, 69] on button "Create New Widget" at bounding box center [154, 67] width 89 height 17
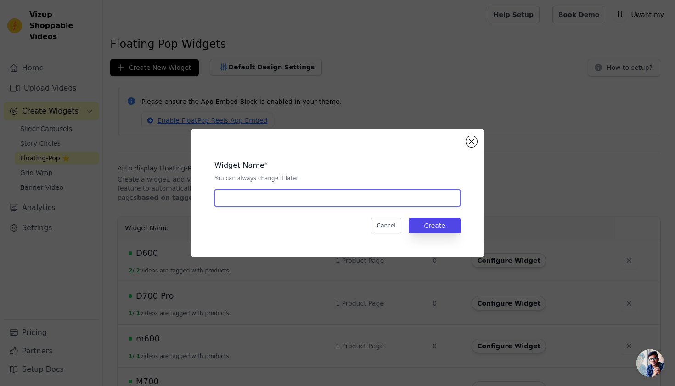
click at [263, 199] on input "text" at bounding box center [337, 197] width 246 height 17
paste input "Mummy Grab - D700 Pro"
type input "Mummy Grab - M700"
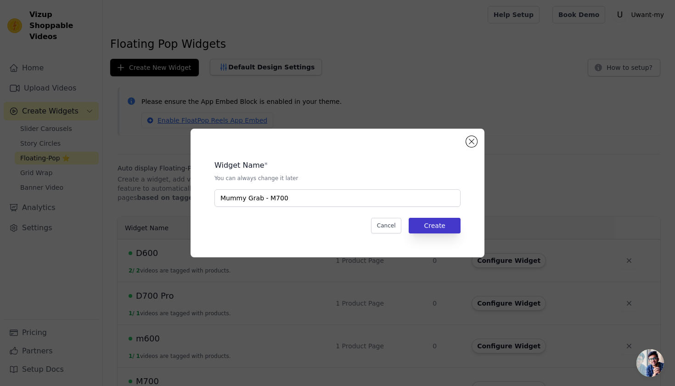
click at [452, 221] on button "Create" at bounding box center [434, 226] width 52 height 16
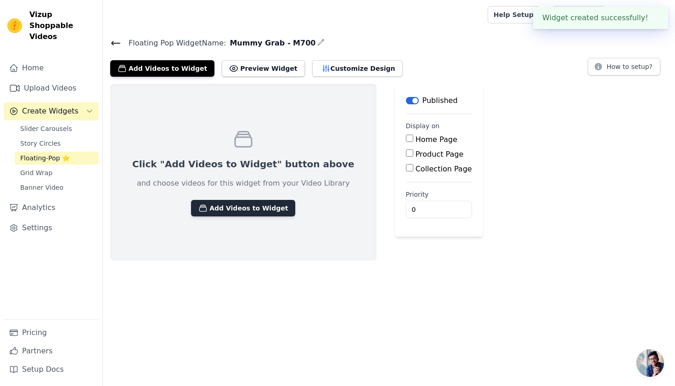
click at [223, 207] on button "Add Videos to Widget" at bounding box center [243, 208] width 104 height 17
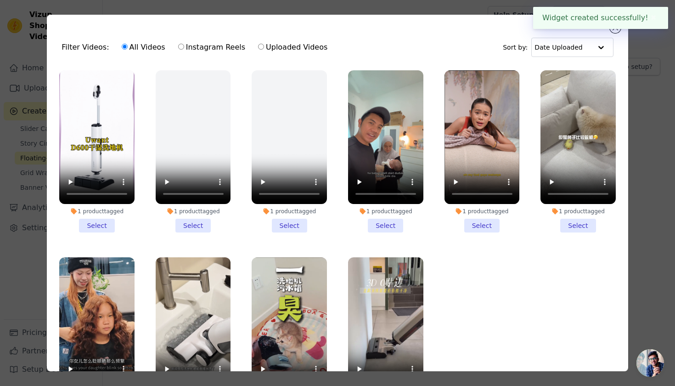
click at [627, 81] on div "Filter Videos: All Videos Instagram Reels Uploaded Videos Sort by: Date Uploade…" at bounding box center [337, 193] width 581 height 356
click at [619, 28] on div "Widget created successfully! ✖" at bounding box center [600, 18] width 135 height 22
click at [612, 33] on div "Filter Videos: All Videos Instagram Reels Uploaded Videos Sort by: Date Uploaded" at bounding box center [337, 47] width 566 height 36
click at [613, 30] on button "Close modal" at bounding box center [614, 27] width 11 height 11
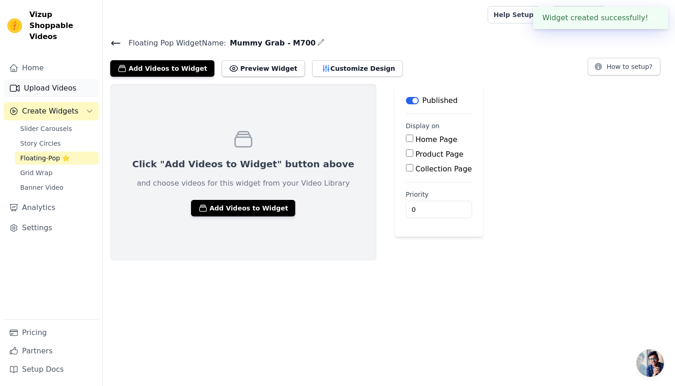
click at [52, 79] on link "Upload Videos" at bounding box center [51, 88] width 95 height 18
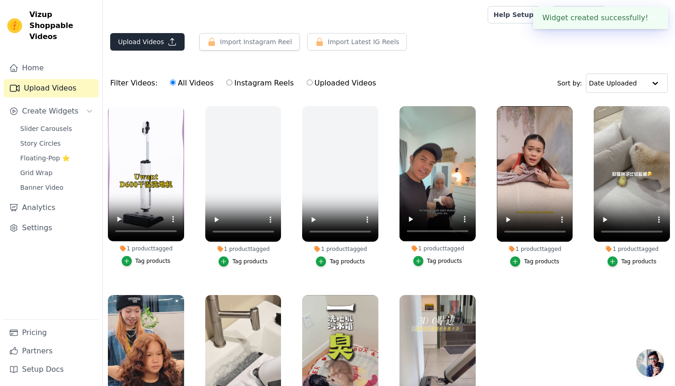
click at [174, 44] on icon "button" at bounding box center [172, 41] width 9 height 9
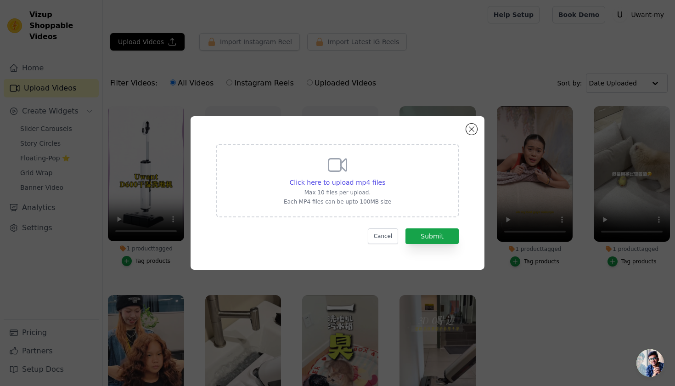
click at [319, 168] on div "Click here to upload mp4 files Max 10 files per upload. Each MP4 files can be u…" at bounding box center [337, 179] width 107 height 51
click at [385, 177] on input "Click here to upload mp4 files Max 10 files per upload. Each MP4 files can be u…" at bounding box center [385, 177] width 0 height 0
type input "C:\fakepath\AQMZPo-U-Z8VujvJiF4fHX3muzv0L5Wt3Nhmsa4Fknop7OP30PsEKVoZ_3hcyLKyQDw…"
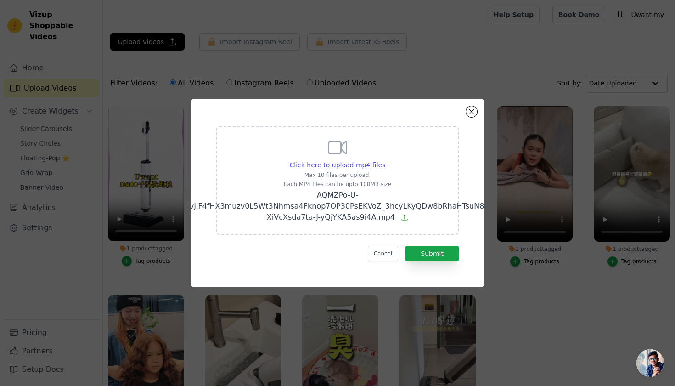
click at [421, 245] on form "Click here to upload mp4 files Max 10 files per upload. Each MP4 files can be u…" at bounding box center [337, 193] width 242 height 135
click at [425, 255] on button "Submit" at bounding box center [431, 254] width 53 height 16
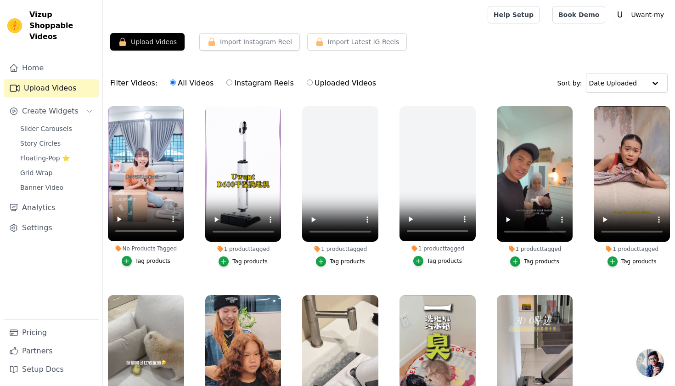
click at [140, 262] on div "Tag products" at bounding box center [152, 260] width 35 height 7
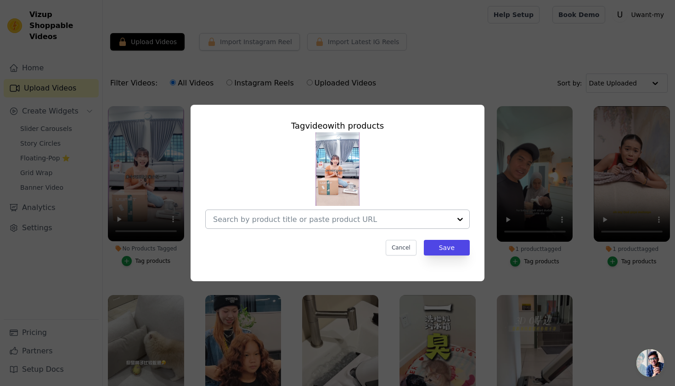
click at [254, 225] on div at bounding box center [332, 219] width 238 height 18
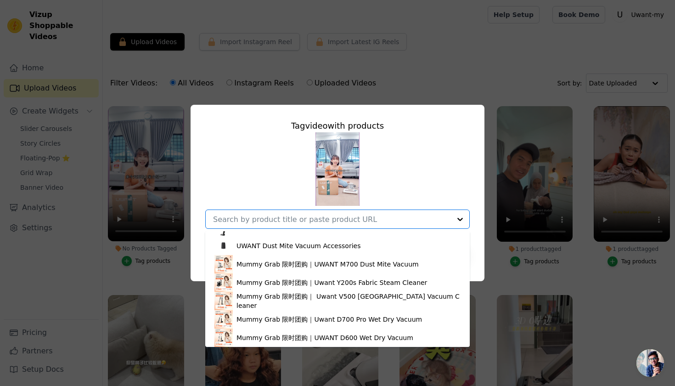
scroll to position [307, 0]
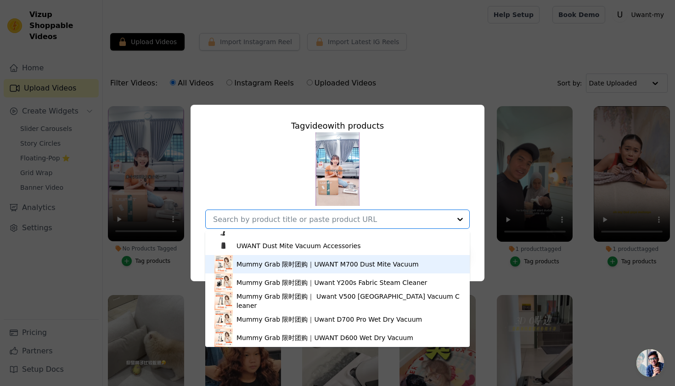
click at [317, 270] on div "Mummy Grab 限时团购｜UWANT M700 Dust Mite Vacuum" at bounding box center [337, 264] width 246 height 18
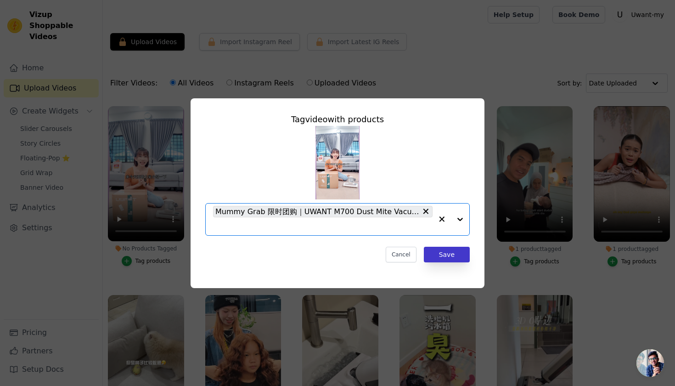
click at [440, 259] on button "Save" at bounding box center [447, 254] width 46 height 16
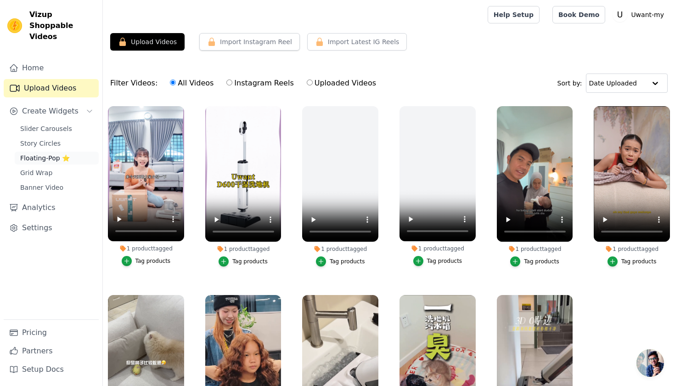
click at [53, 153] on span "Floating-Pop ⭐" at bounding box center [45, 157] width 50 height 9
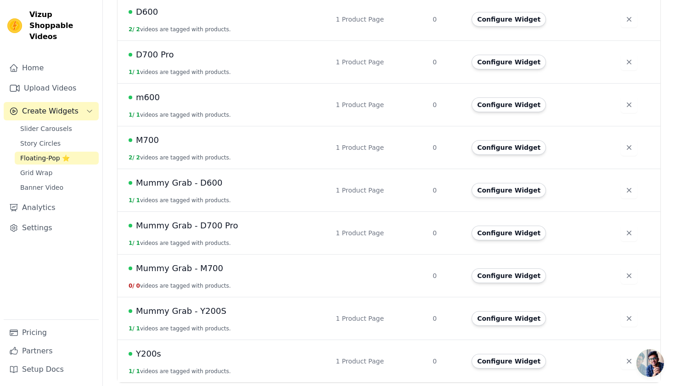
scroll to position [240, 0]
click at [518, 278] on button "Configure Widget" at bounding box center [508, 275] width 74 height 15
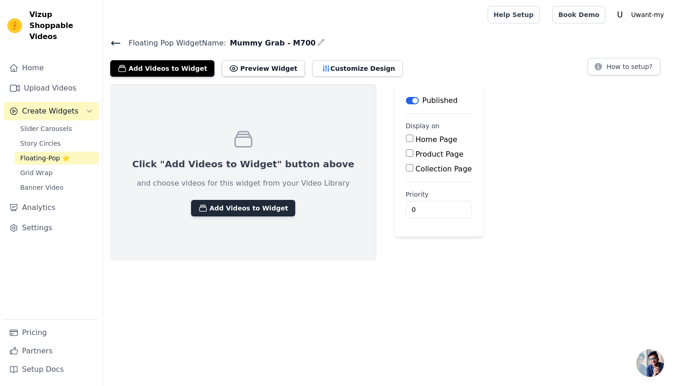
click at [248, 203] on button "Add Videos to Widget" at bounding box center [243, 208] width 104 height 17
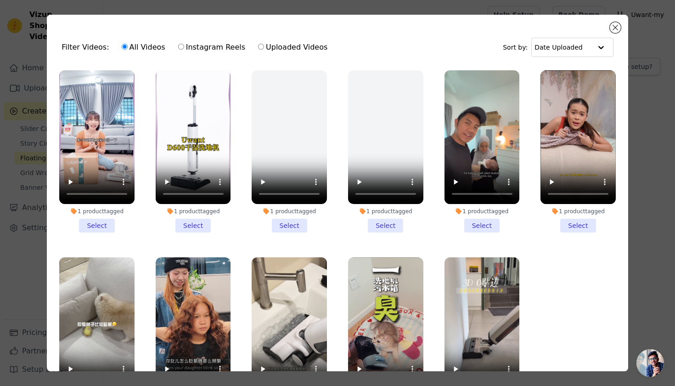
click at [88, 226] on li "1 product tagged Select" at bounding box center [96, 151] width 75 height 162
click at [0, 0] on input "1 product tagged Select" at bounding box center [0, 0] width 0 height 0
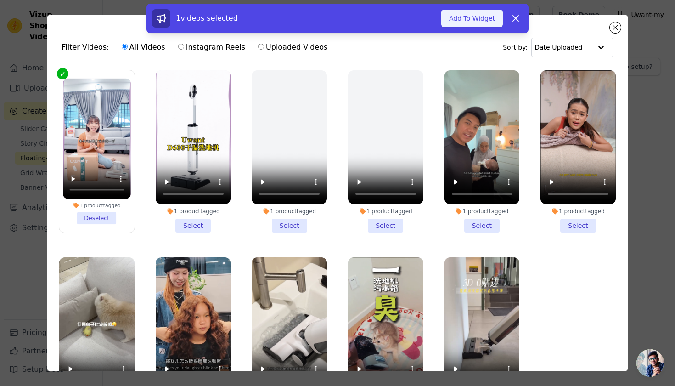
click at [467, 23] on button "Add To Widget" at bounding box center [471, 18] width 61 height 17
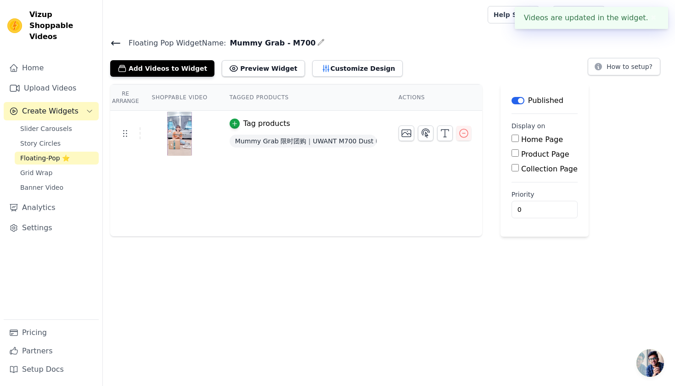
click at [512, 155] on input "Product Page" at bounding box center [514, 152] width 7 height 7
checkbox input "true"
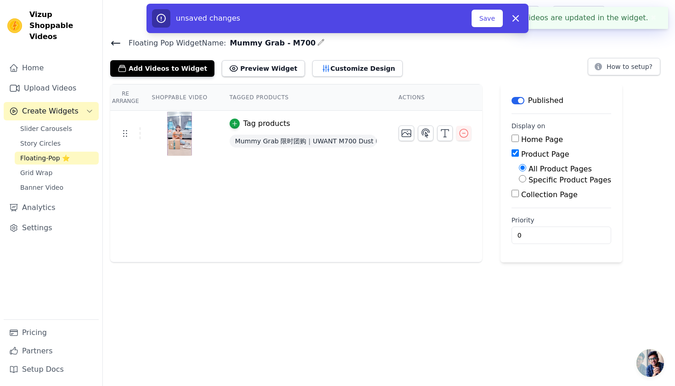
click at [524, 179] on input "Specific Product Pages" at bounding box center [522, 178] width 7 height 7
radio input "true"
click at [535, 206] on button "Select Products" at bounding box center [549, 201] width 61 height 16
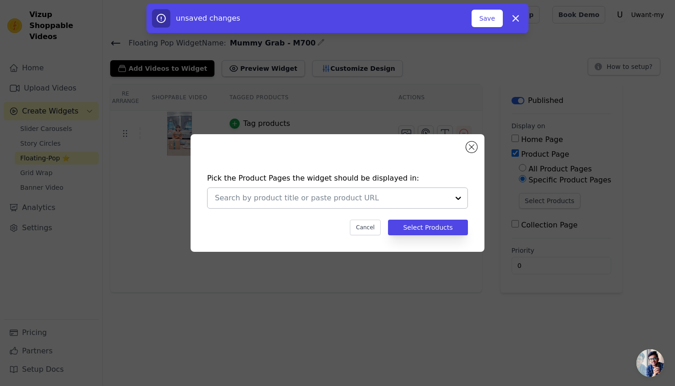
click at [390, 202] on input "text" at bounding box center [332, 197] width 234 height 11
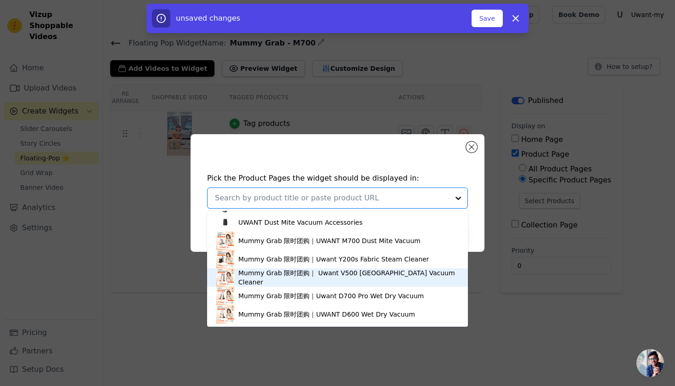
scroll to position [507, 0]
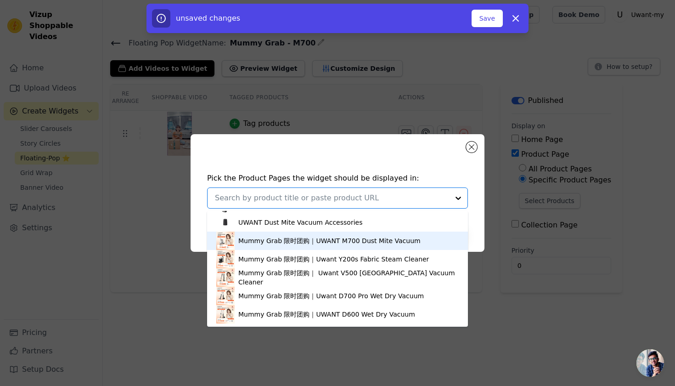
click at [357, 245] on div "Mummy Grab 限时团购｜UWANT M700 Dust Mite Vacuum" at bounding box center [329, 240] width 182 height 9
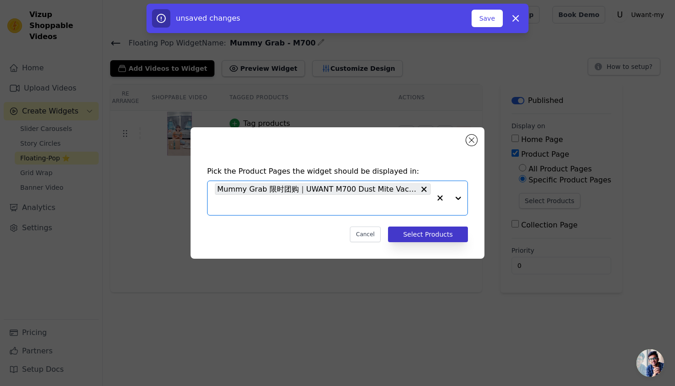
click at [438, 228] on button "Select Products" at bounding box center [428, 234] width 80 height 16
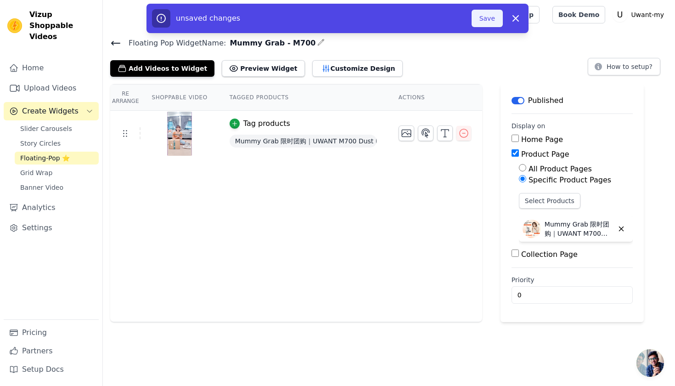
click at [491, 24] on button "Save" at bounding box center [486, 18] width 31 height 17
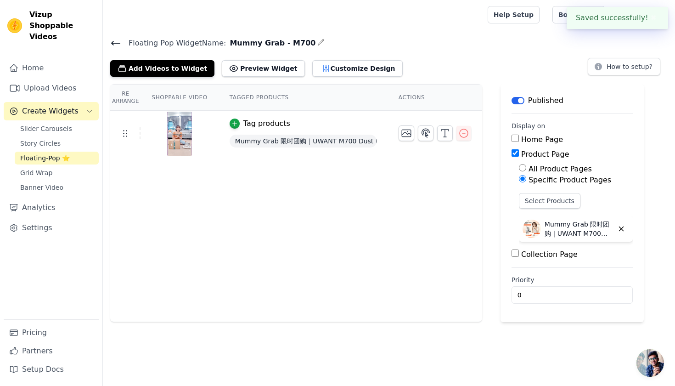
click at [112, 43] on icon at bounding box center [116, 43] width 8 height 4
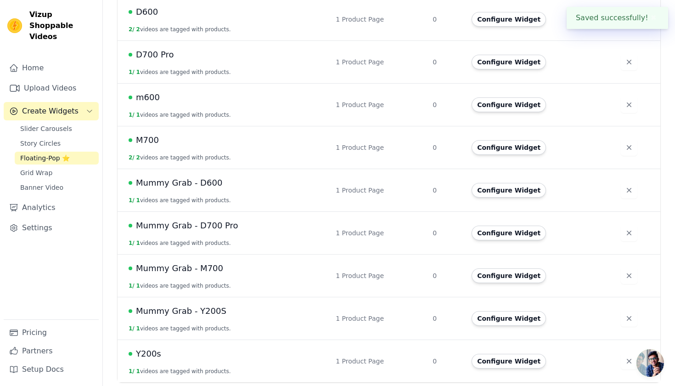
scroll to position [240, 0]
click at [196, 187] on span "Mummy Grab - D600" at bounding box center [179, 183] width 86 height 13
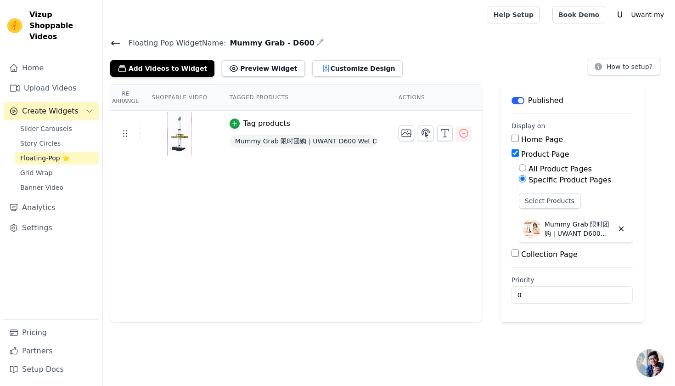
click at [112, 37] on h4 "Floating Pop Widget Name: Mummy Grab - D600" at bounding box center [388, 43] width 557 height 12
click at [115, 43] on icon at bounding box center [116, 43] width 8 height 4
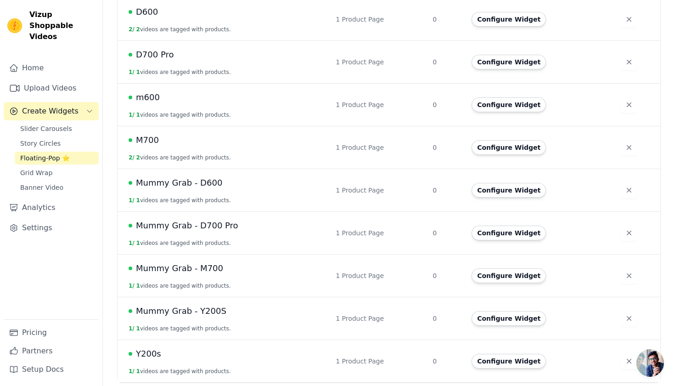
scroll to position [240, 0]
click at [43, 80] on link "Upload Videos" at bounding box center [51, 88] width 95 height 18
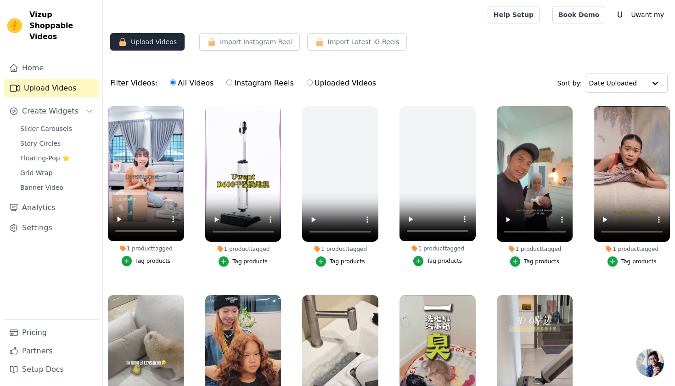
click at [157, 47] on button "Upload Videos" at bounding box center [147, 41] width 74 height 17
click at [137, 43] on button "Upload Videos" at bounding box center [147, 41] width 74 height 17
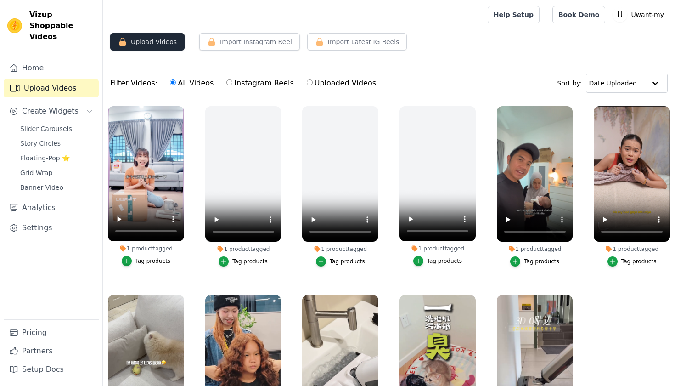
click at [155, 50] on button "Upload Videos" at bounding box center [147, 41] width 74 height 17
click at [182, 106] on icon "button" at bounding box center [182, 108] width 7 height 7
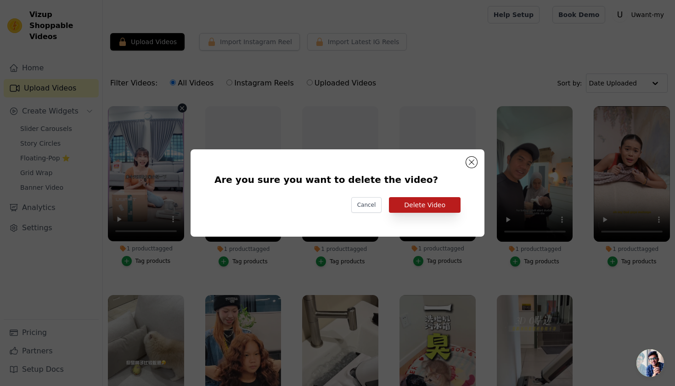
click at [427, 207] on button "Delete Video" at bounding box center [425, 205] width 72 height 16
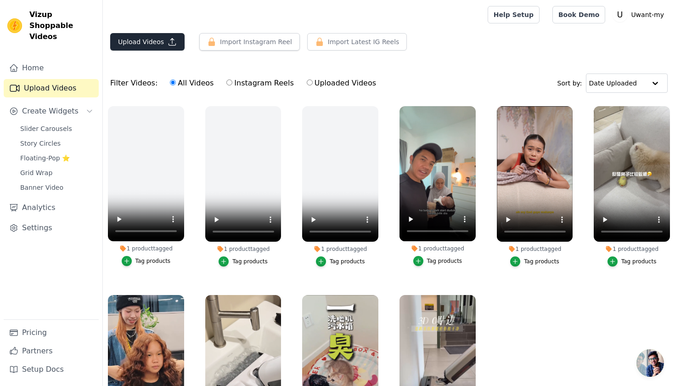
click at [146, 48] on button "Upload Videos" at bounding box center [147, 41] width 74 height 17
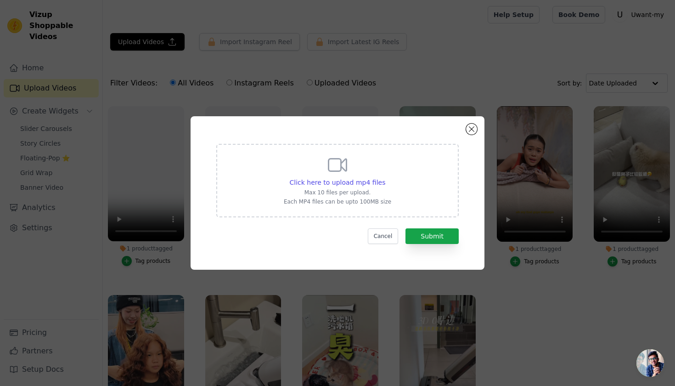
click at [320, 189] on p "Max 10 files per upload." at bounding box center [337, 192] width 107 height 7
click at [385, 178] on input "Click here to upload mp4 files Max 10 files per upload. Each MP4 files can be u…" at bounding box center [385, 177] width 0 height 0
type input "C:\fakepath\AQOwI01FCV1uC1yTDqgNRYtgYcNjRLy-0LJJeaX5rJzoEV9xN0VoorrB6mOEr65XBTe…"
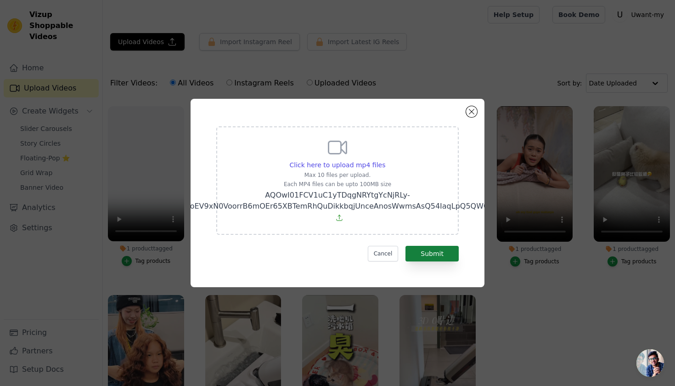
click at [427, 255] on button "Submit" at bounding box center [431, 254] width 53 height 16
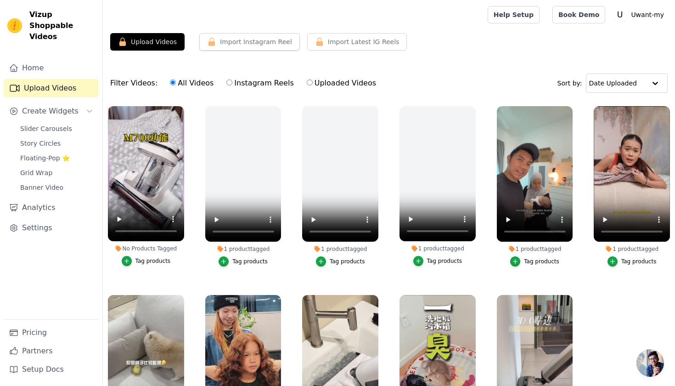
click at [145, 259] on div "Tag products" at bounding box center [152, 260] width 35 height 7
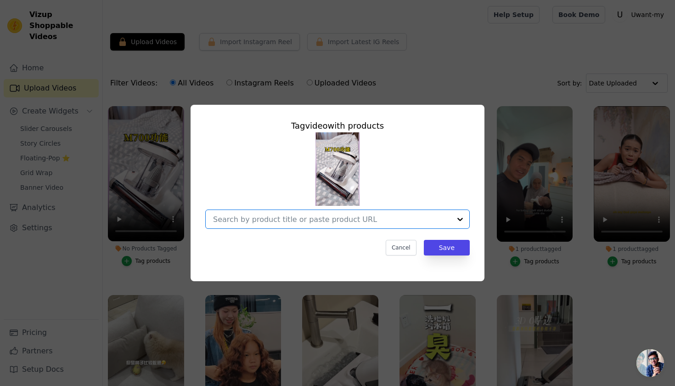
click at [352, 217] on input "No Products Tagged Tag video with products Option undefined, selected. Select i…" at bounding box center [332, 219] width 238 height 9
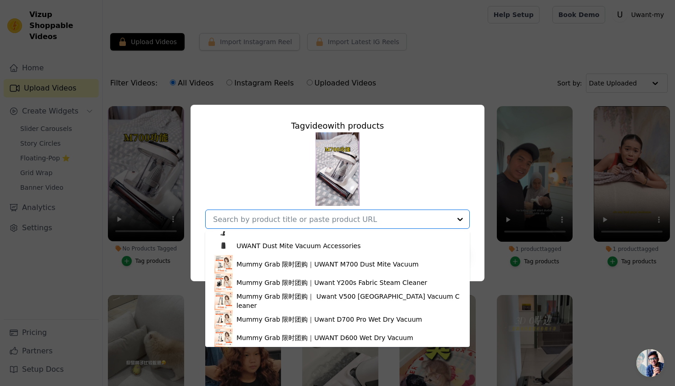
scroll to position [307, 0]
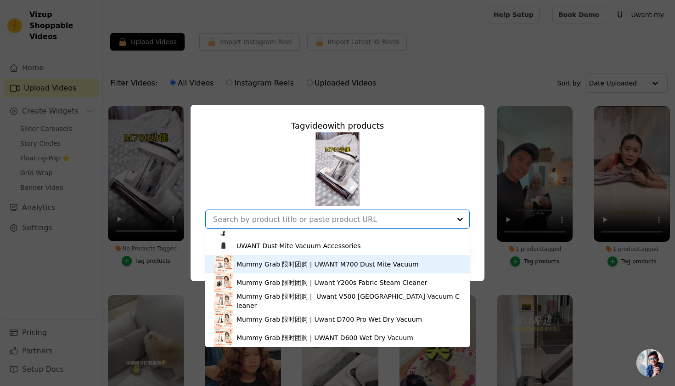
click at [306, 261] on div "Mummy Grab 限时团购｜UWANT M700 Dust Mite Vacuum" at bounding box center [327, 263] width 182 height 9
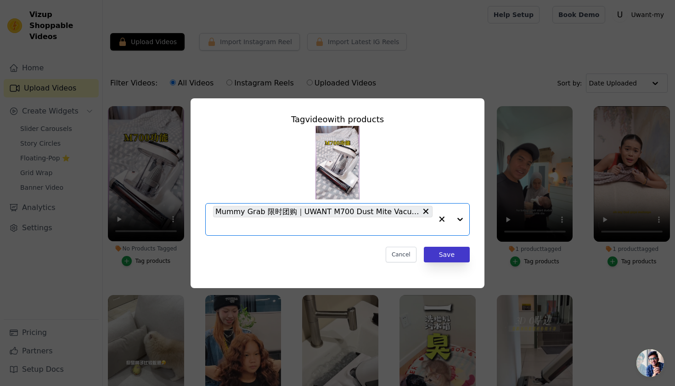
click at [447, 255] on button "Save" at bounding box center [447, 254] width 46 height 16
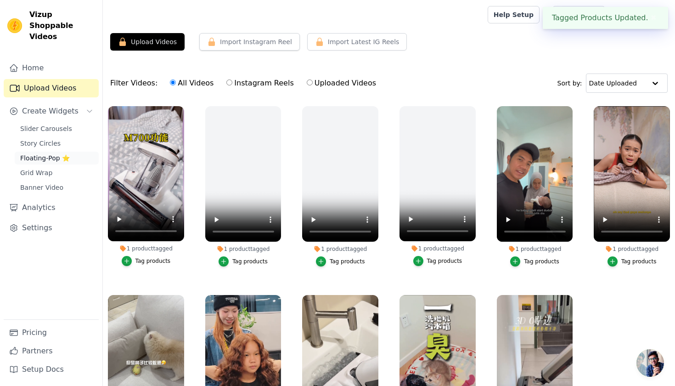
click at [50, 153] on span "Floating-Pop ⭐" at bounding box center [45, 157] width 50 height 9
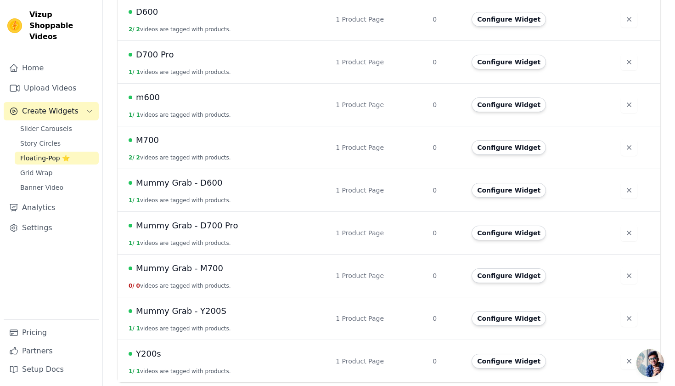
scroll to position [240, 0]
click at [491, 272] on button "Configure Widget" at bounding box center [508, 275] width 74 height 15
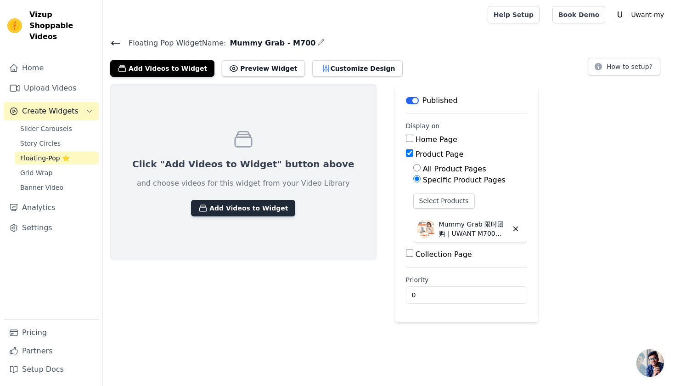
click at [240, 206] on button "Add Videos to Widget" at bounding box center [243, 208] width 104 height 17
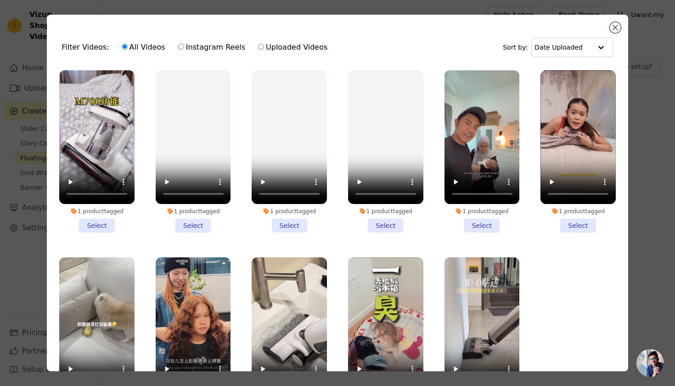
click at [93, 223] on li "1 product tagged Select" at bounding box center [96, 151] width 75 height 162
click at [0, 0] on input "1 product tagged Select" at bounding box center [0, 0] width 0 height 0
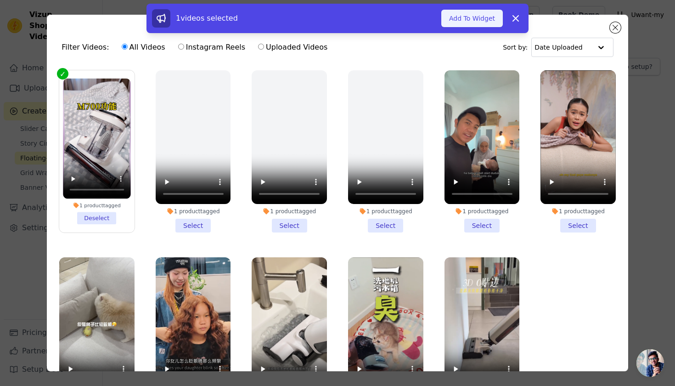
click at [454, 17] on button "Add To Widget" at bounding box center [471, 18] width 61 height 17
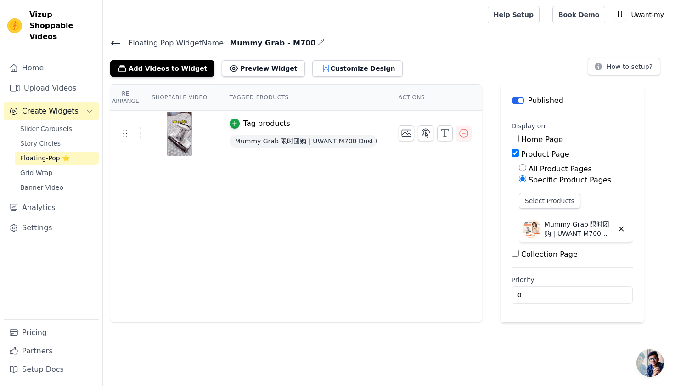
click at [116, 35] on main "Floating Pop Widget Name: Mummy Grab - M700 Add Videos to Widget Preview Widget…" at bounding box center [389, 175] width 572 height 292
click at [115, 51] on div "Floating Pop Widget Name: Mummy Grab - M700 Add Videos to Widget Preview Widget…" at bounding box center [389, 57] width 572 height 40
click at [113, 43] on icon at bounding box center [116, 43] width 8 height 4
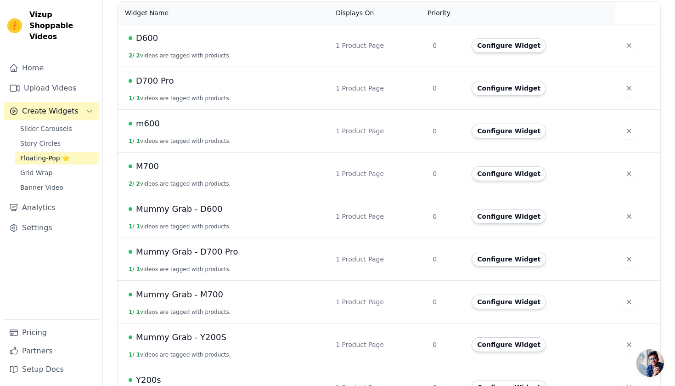
scroll to position [199, 0]
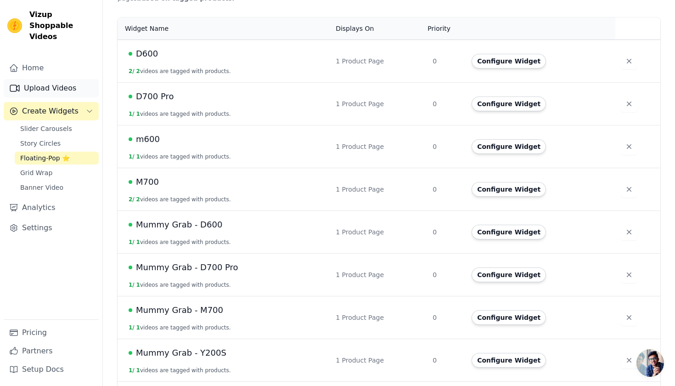
click at [52, 79] on link "Upload Videos" at bounding box center [51, 88] width 95 height 18
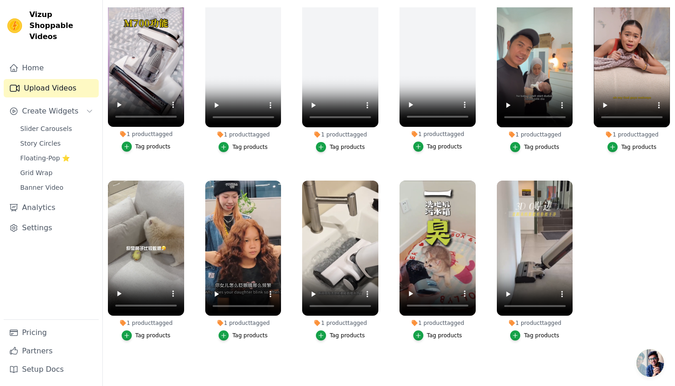
scroll to position [94, 0]
click at [164, 323] on div "1 product tagged" at bounding box center [146, 322] width 76 height 7
click at [151, 323] on div "1 product tagged" at bounding box center [146, 322] width 76 height 7
click at [142, 323] on div "1 product tagged" at bounding box center [146, 322] width 76 height 7
click at [162, 278] on video at bounding box center [146, 247] width 76 height 135
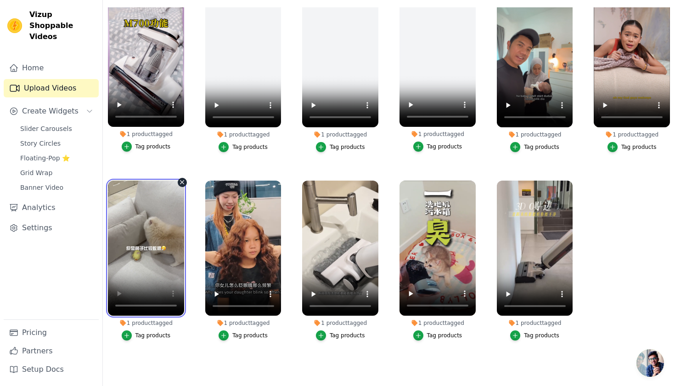
click at [151, 268] on video at bounding box center [146, 247] width 76 height 135
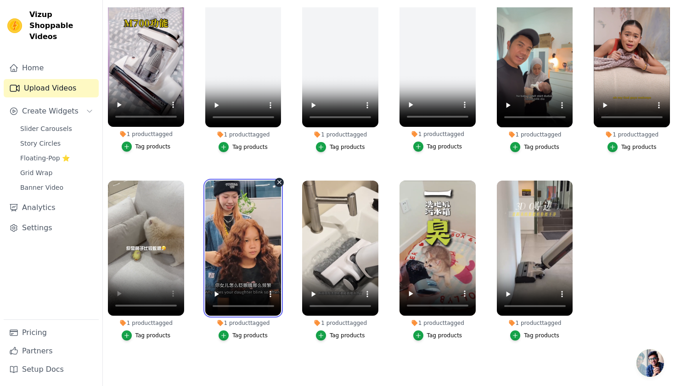
click at [261, 229] on video at bounding box center [243, 247] width 76 height 135
click at [245, 249] on video at bounding box center [243, 247] width 76 height 135
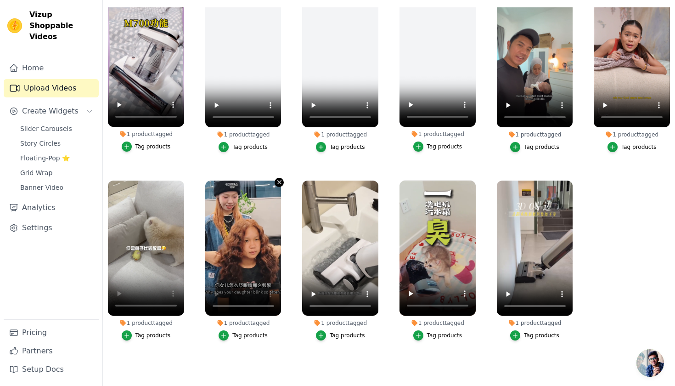
click at [280, 183] on icon "button" at bounding box center [280, 182] width 4 height 4
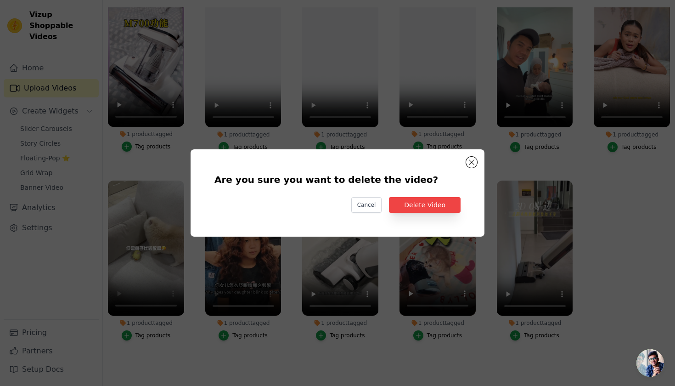
click at [433, 213] on div "Are you sure you want to delete the video? Cancel Delete Video" at bounding box center [337, 193] width 264 height 58
click at [443, 203] on button "Delete Video" at bounding box center [425, 205] width 72 height 16
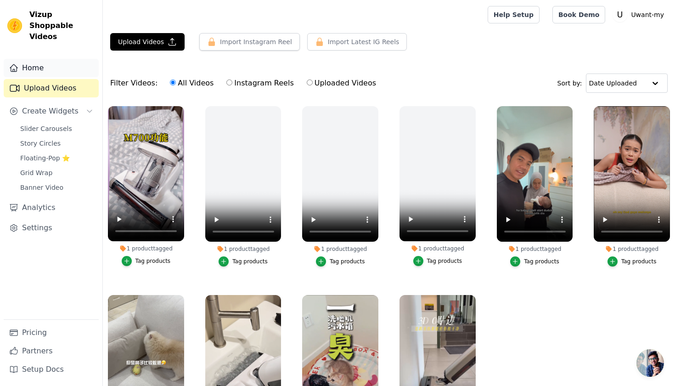
click at [39, 61] on link "Home" at bounding box center [51, 68] width 95 height 18
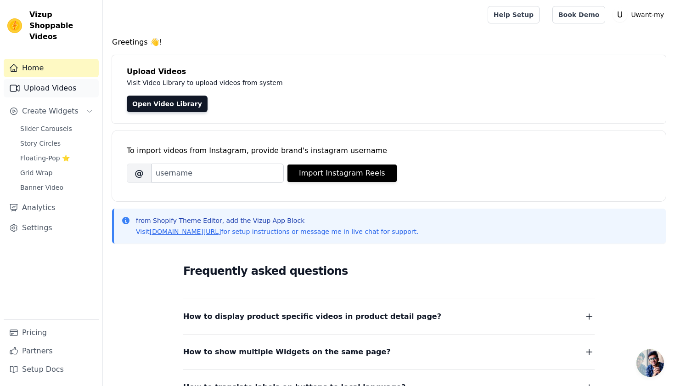
click at [59, 80] on link "Upload Videos" at bounding box center [51, 88] width 95 height 18
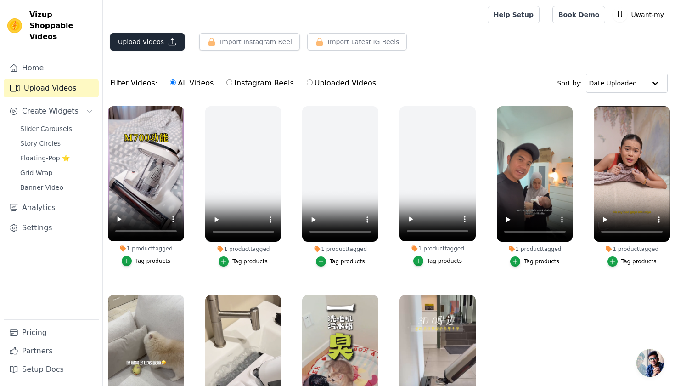
click at [157, 48] on button "Upload Videos" at bounding box center [147, 41] width 74 height 17
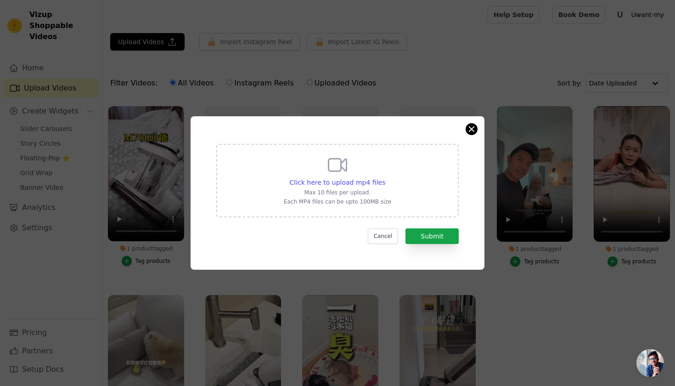
click at [471, 125] on button "Close modal" at bounding box center [471, 128] width 11 height 11
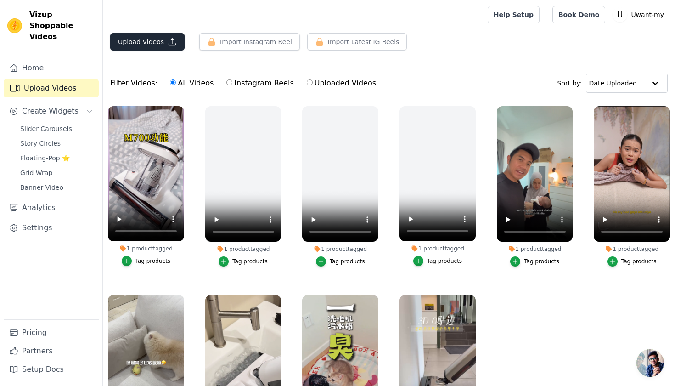
click at [162, 40] on button "Upload Videos" at bounding box center [147, 41] width 74 height 17
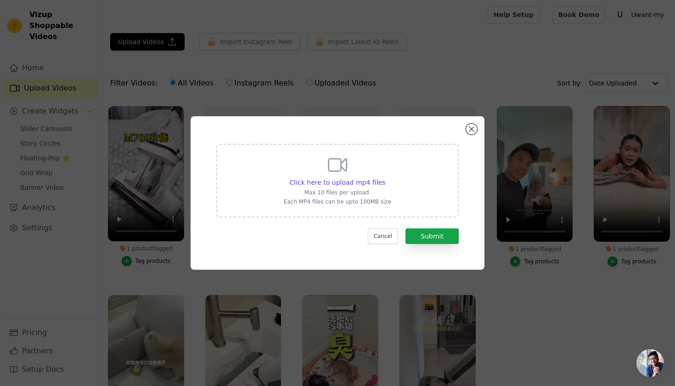
click at [342, 205] on div "Click here to upload mp4 files Max 10 files per upload. Each MP4 files can be u…" at bounding box center [337, 180] width 242 height 73
click at [385, 178] on input "Click here to upload mp4 files Max 10 files per upload. Each MP4 files can be u…" at bounding box center [385, 177] width 0 height 0
type input "C:\fakepath\01e8abebc2b87f890103700198df91d2be_258.mp4"
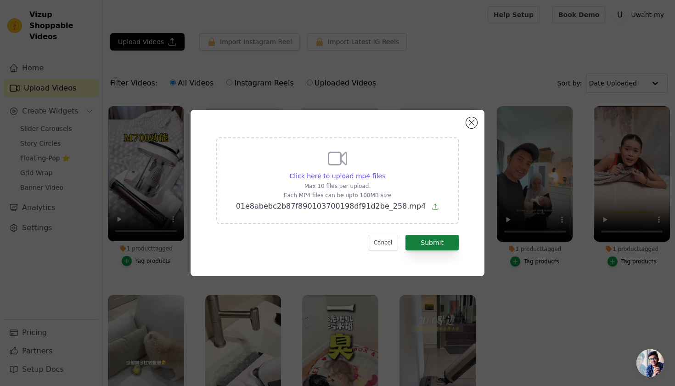
click at [436, 240] on button "Submit" at bounding box center [431, 243] width 53 height 16
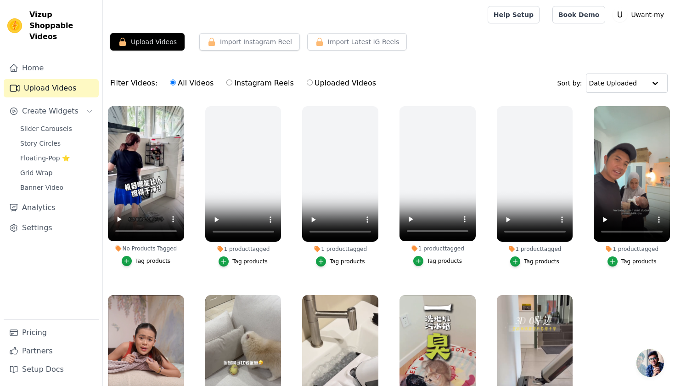
click at [144, 257] on div "Tag products" at bounding box center [152, 260] width 35 height 7
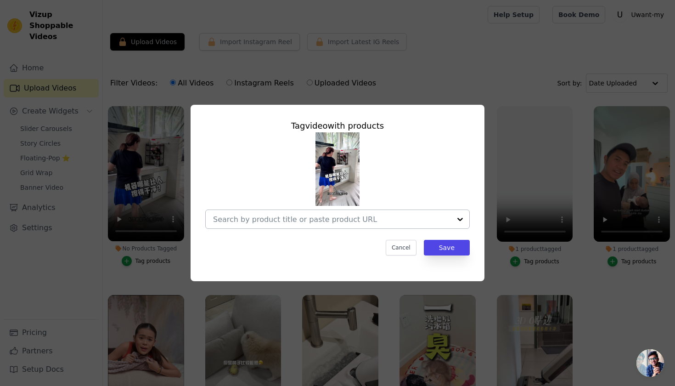
click at [367, 215] on input "No Products Tagged Tag video with products Cancel Save Tag products" at bounding box center [332, 219] width 238 height 9
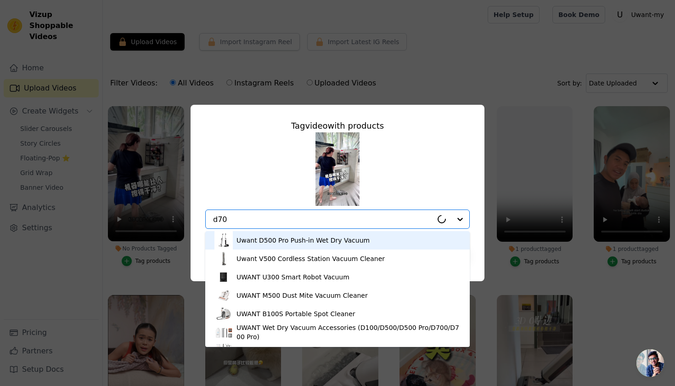
type input "d700"
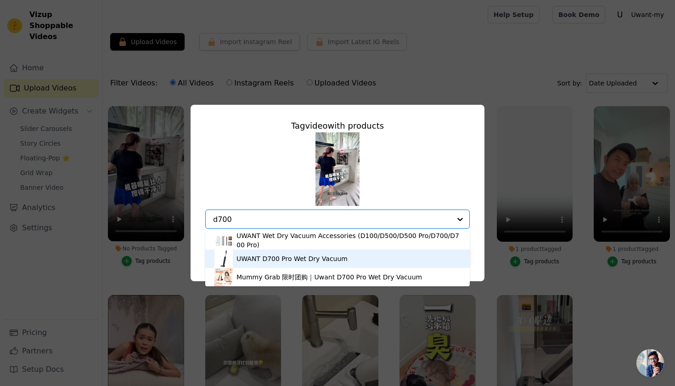
click at [300, 263] on div "UWANT D700 Pro Wet Dry Vacuum" at bounding box center [337, 258] width 246 height 18
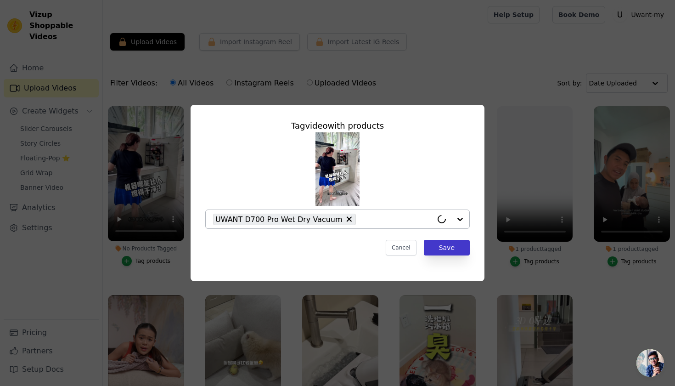
click at [450, 249] on button "Save" at bounding box center [447, 248] width 46 height 16
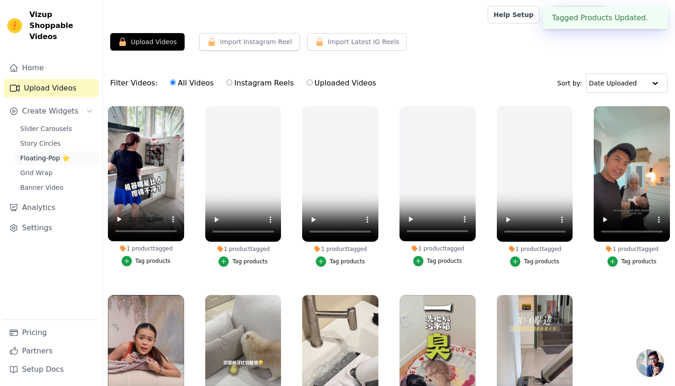
click at [46, 153] on span "Floating-Pop ⭐" at bounding box center [45, 157] width 50 height 9
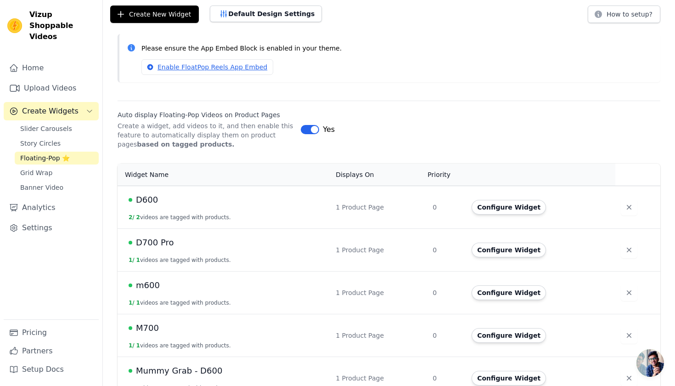
scroll to position [123, 0]
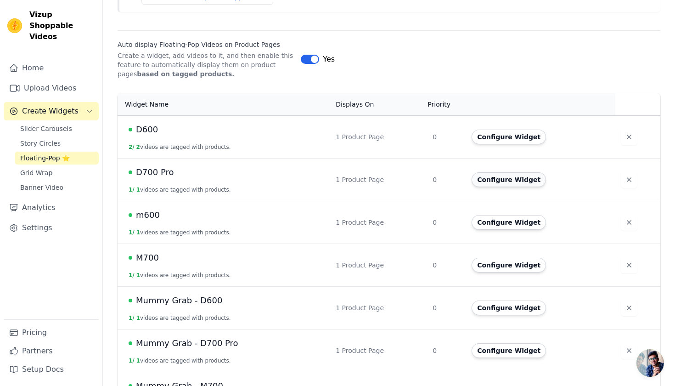
click at [508, 175] on button "Configure Widget" at bounding box center [508, 179] width 74 height 15
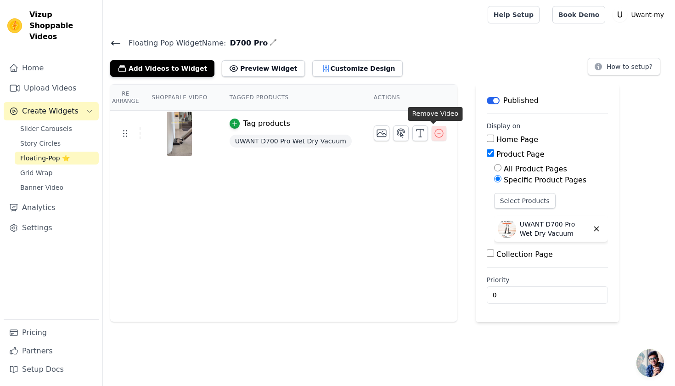
click at [436, 130] on icon "button" at bounding box center [438, 133] width 11 height 11
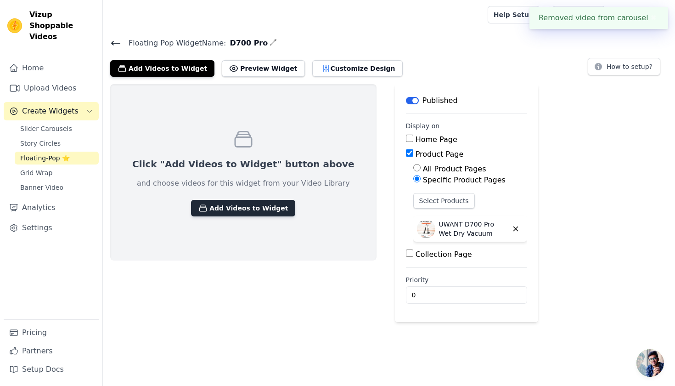
click at [231, 203] on button "Add Videos to Widget" at bounding box center [243, 208] width 104 height 17
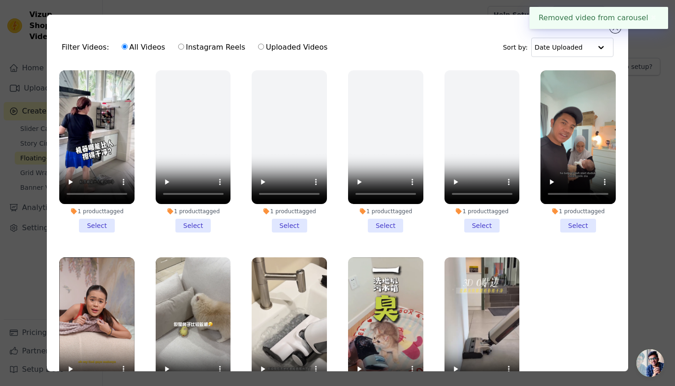
click at [97, 224] on li "1 product tagged Select" at bounding box center [96, 151] width 75 height 162
click at [0, 0] on input "1 product tagged Select" at bounding box center [0, 0] width 0 height 0
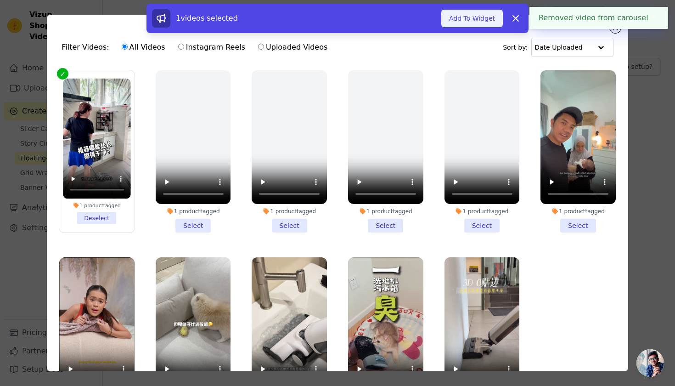
click at [478, 22] on button "Add To Widget" at bounding box center [471, 18] width 61 height 17
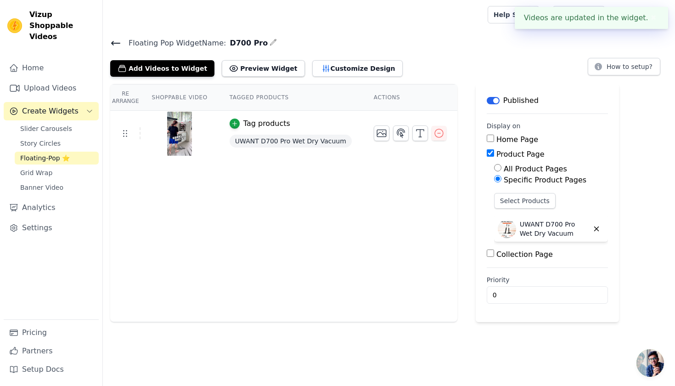
click at [121, 44] on span "Floating Pop Widget Name:" at bounding box center [173, 43] width 105 height 11
click at [114, 43] on icon at bounding box center [116, 43] width 8 height 4
